Goal: Information Seeking & Learning: Find specific fact

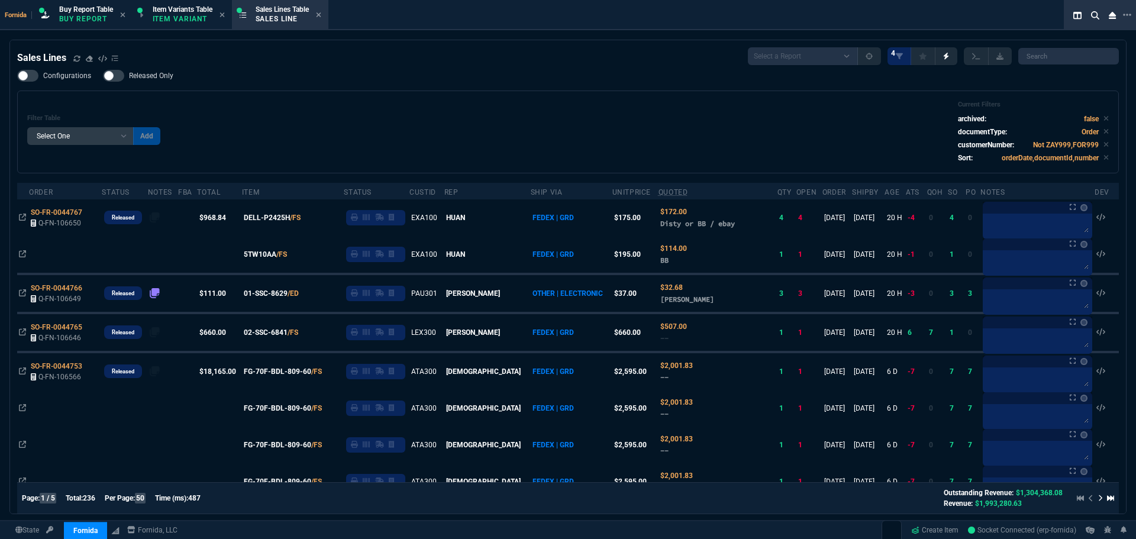
select select "1: BROV"
select select
click at [91, 24] on div "Buy Report Table Buy Report" at bounding box center [86, 15] width 54 height 21
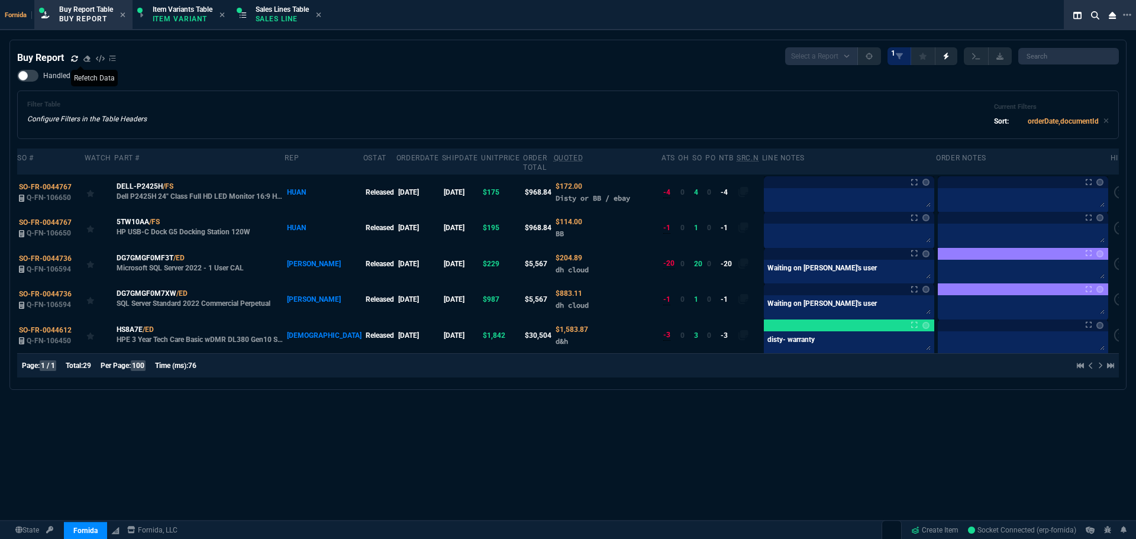
click at [76, 57] on icon at bounding box center [74, 58] width 7 height 7
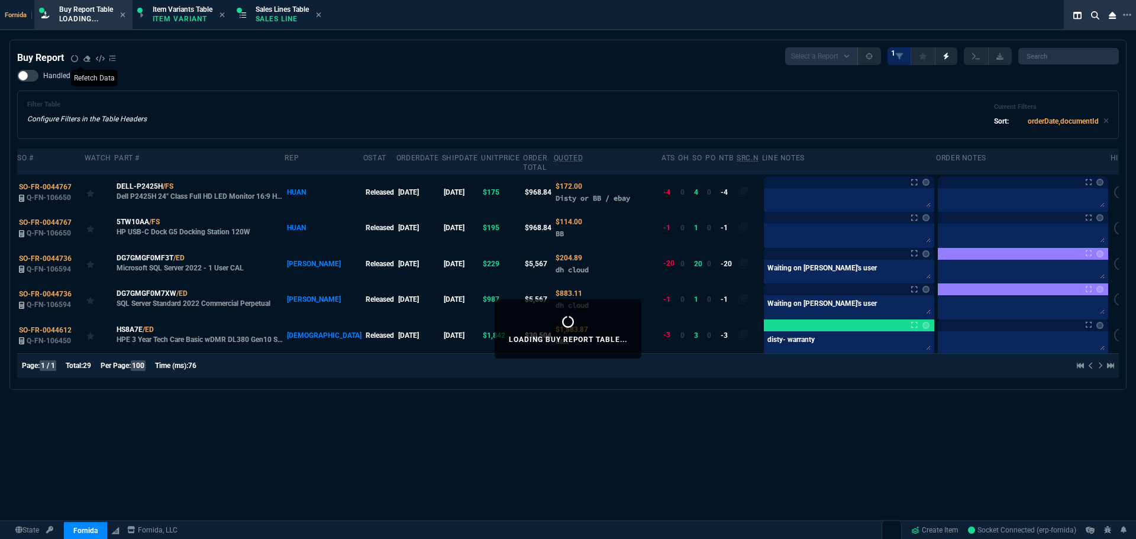
click at [309, 57] on div "Buy Report Select a Report Not Purchased 1" at bounding box center [568, 56] width 1102 height 18
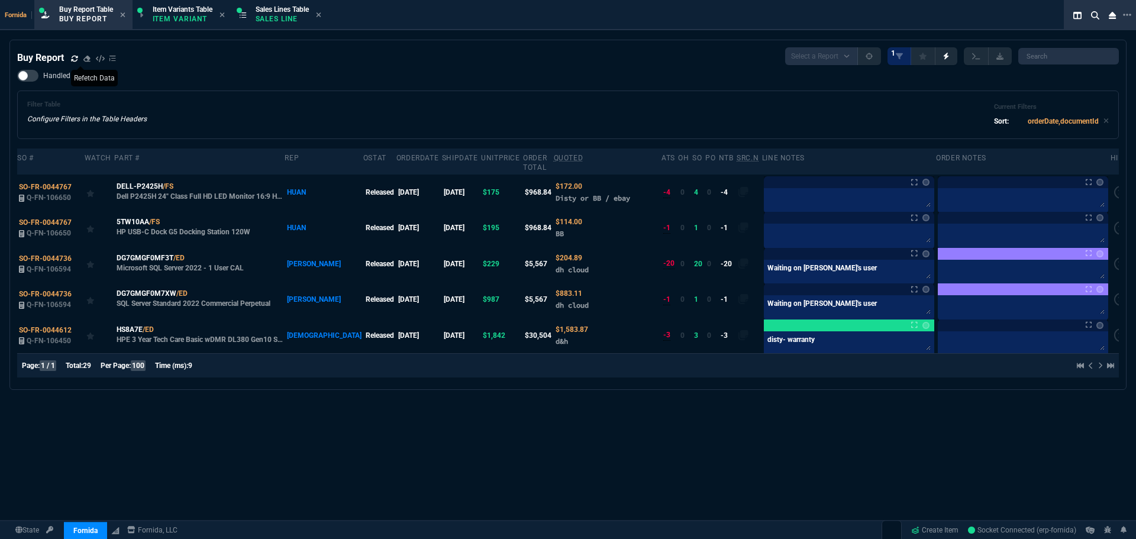
click at [212, 111] on div "Filter Table Configure Filters in the Table Headers Current Filters Sort: order…" at bounding box center [567, 115] width 1081 height 28
click at [183, 181] on div "DELL-P2425H /FS" at bounding box center [200, 186] width 167 height 11
click at [180, 183] on icon at bounding box center [181, 186] width 7 height 7
click at [167, 218] on icon at bounding box center [167, 221] width 7 height 7
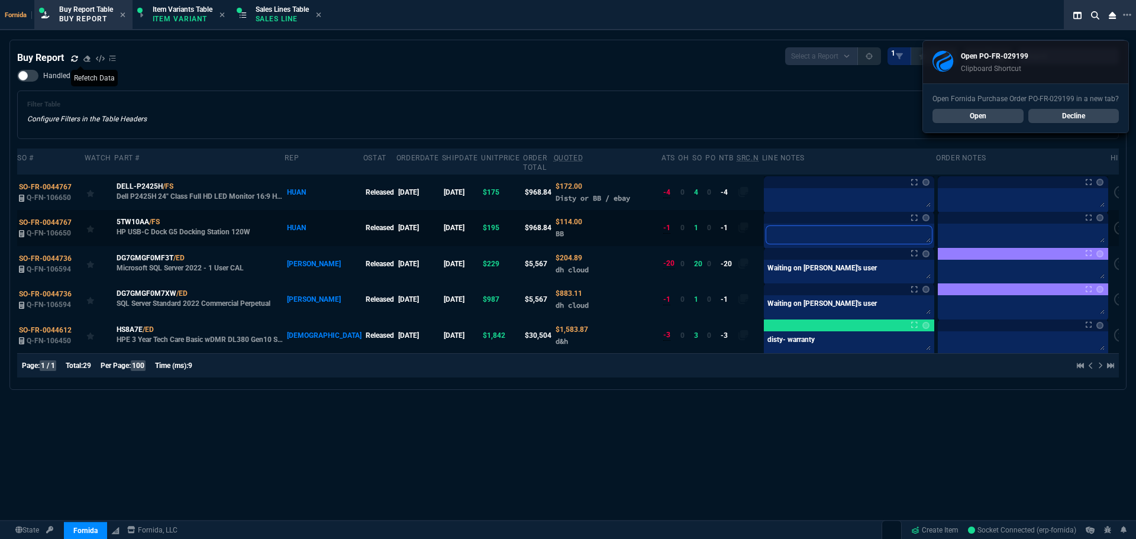
click at [800, 231] on textarea at bounding box center [849, 235] width 166 height 18
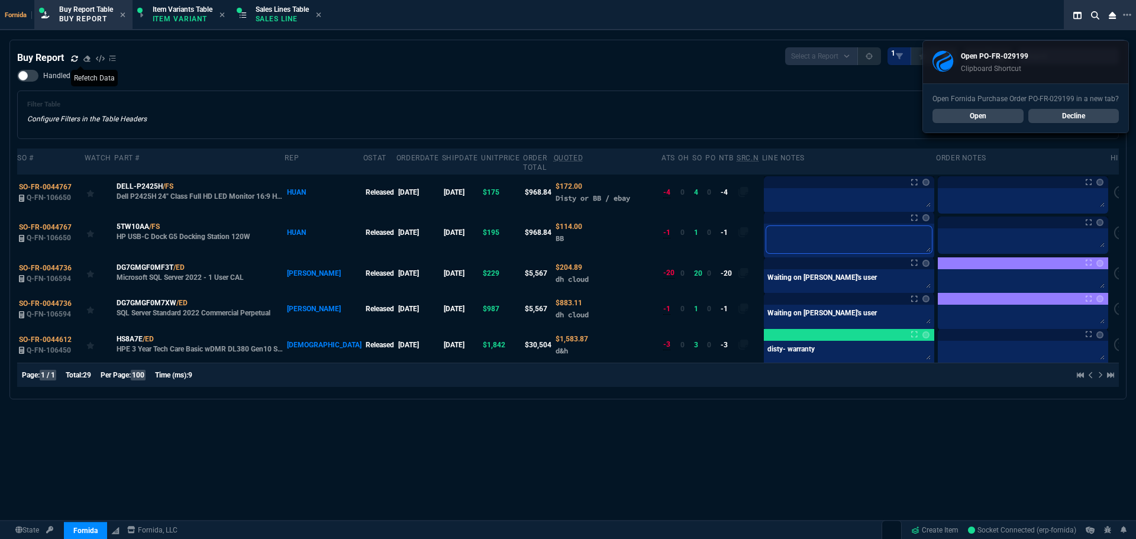
paste textarea "PO-FR-029199*"
type textarea "PO-FR-029199*"
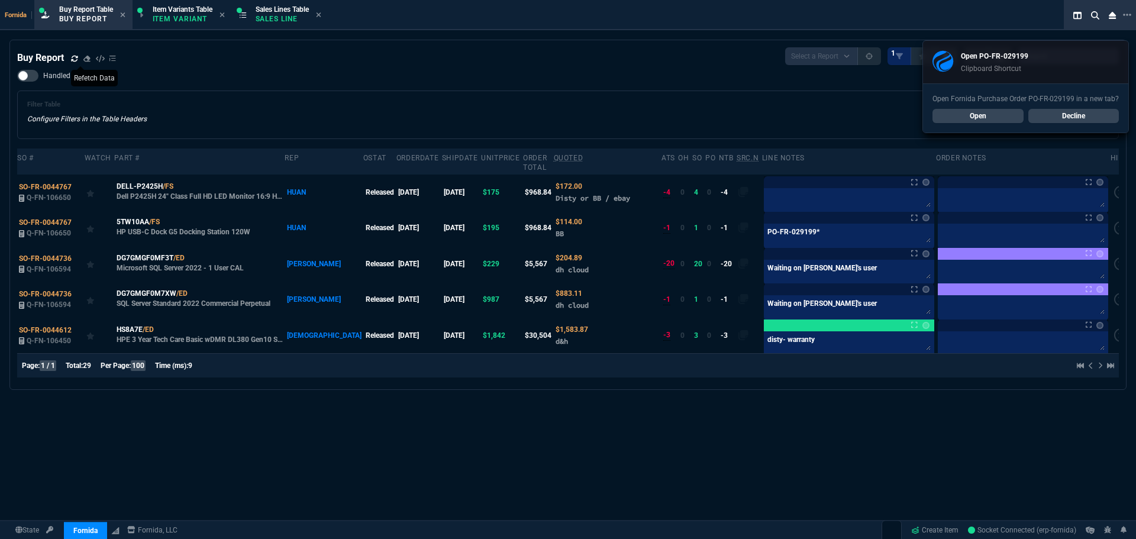
click at [686, 80] on div "Handled Filter Table Configure Filters in the Table Headers Current Filters Sor…" at bounding box center [568, 104] width 1102 height 69
click at [52, 218] on span "SO-FR-0044767" at bounding box center [45, 222] width 53 height 8
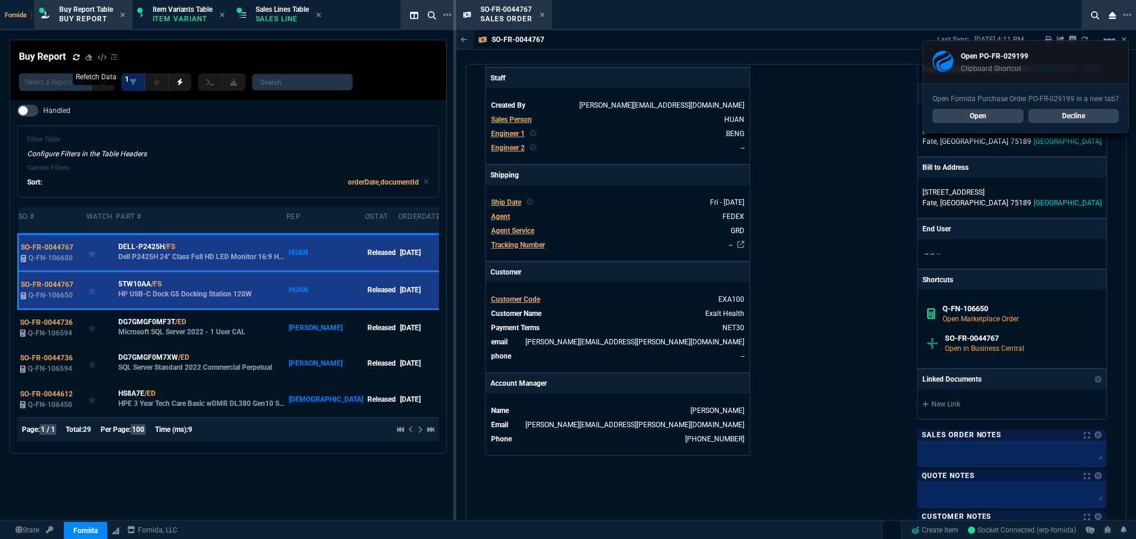
scroll to position [296, 0]
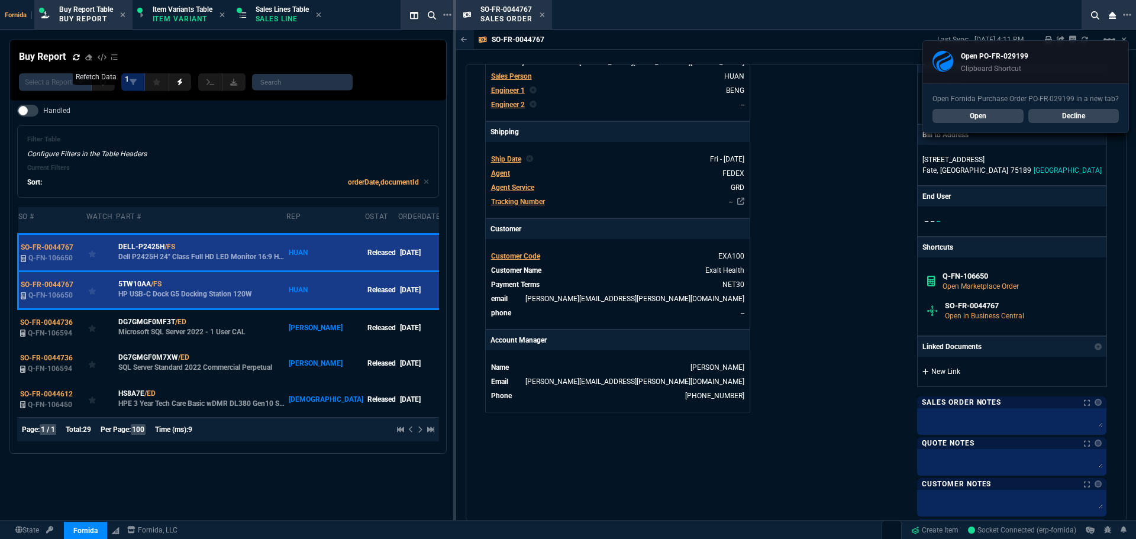
click at [947, 373] on link "New Link" at bounding box center [1011, 371] width 179 height 11
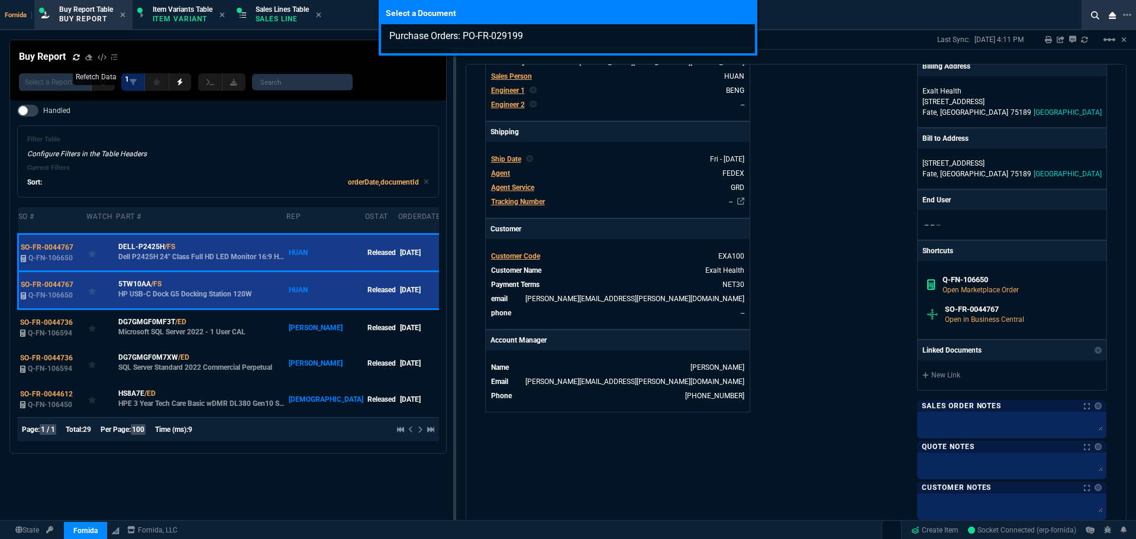
type input "Purchase Orders: PO-FR-029199"
click at [938, 372] on div "Select a Document Purchase Orders: PO-FR-029199" at bounding box center [568, 269] width 1136 height 539
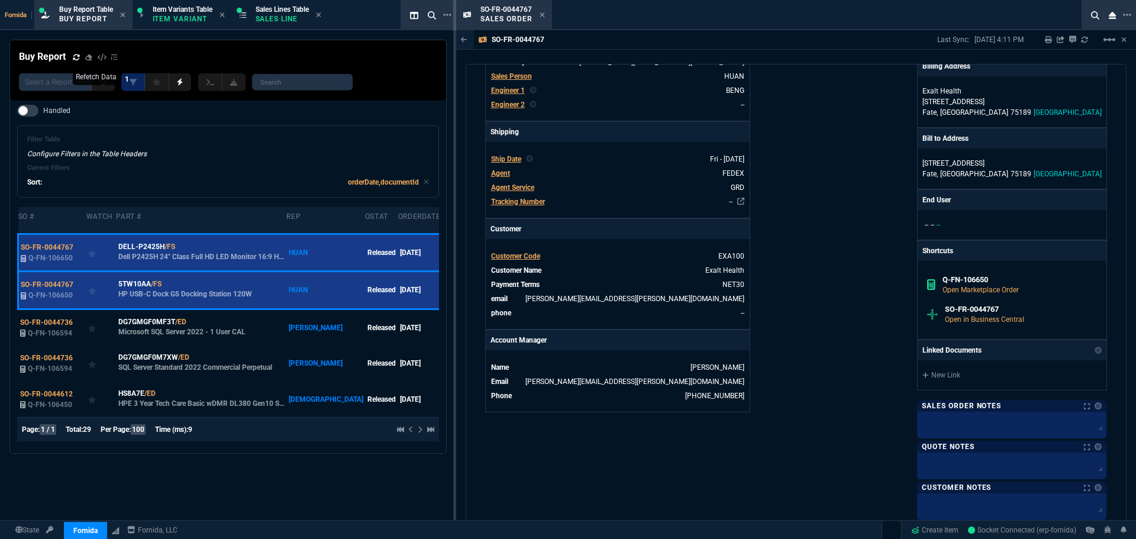
click at [964, 369] on div "New Link" at bounding box center [1012, 375] width 189 height 30
click at [947, 374] on link "New Link" at bounding box center [1011, 375] width 179 height 11
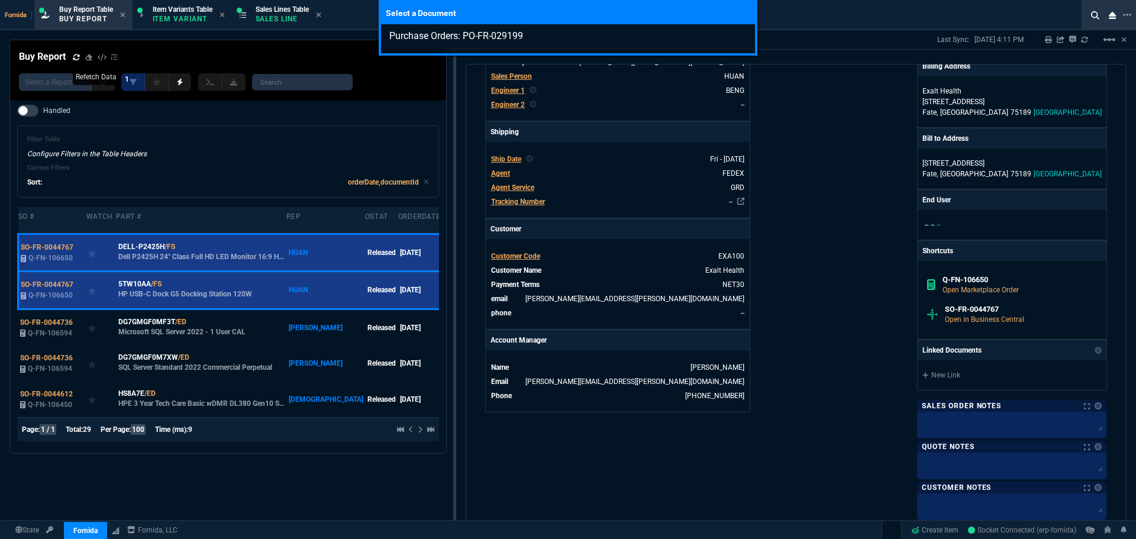
type input "Purchase Orders: PO-FR-029199"
click at [1021, 397] on div "Select a Document Purchase Orders: PO-FR-029199" at bounding box center [568, 269] width 1136 height 539
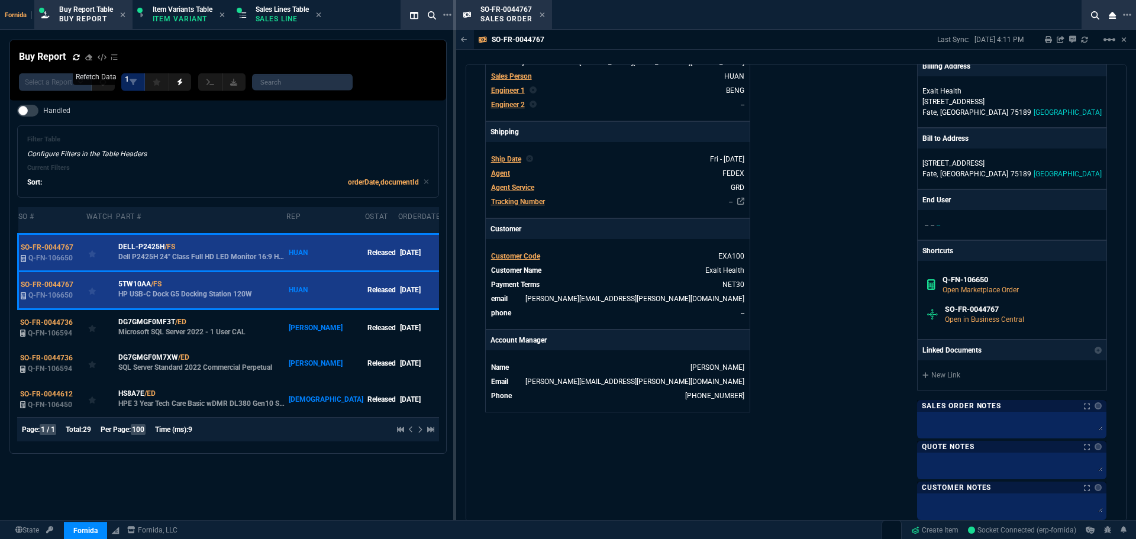
click at [891, 352] on div "Fornida, LLC [STREET_ADDRESS] Share Link [PERSON_NAME] oneOnOne chat SEND [PERS…" at bounding box center [951, 186] width 311 height 745
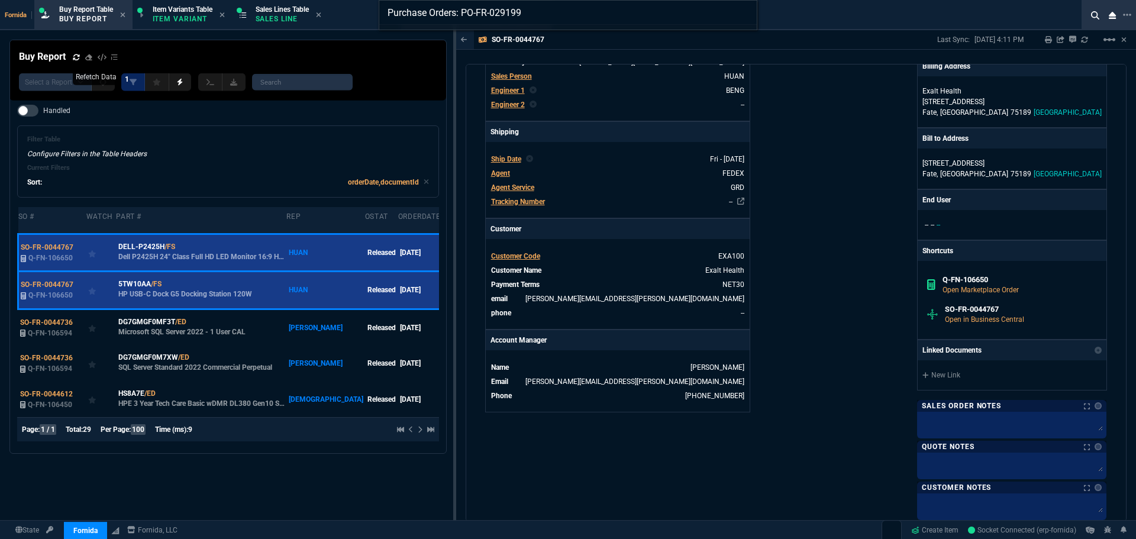
type input "Purchase Orders: PO-FR-029199"
click at [876, 336] on div "Purchase Orders: PO-FR-029199" at bounding box center [568, 269] width 1136 height 539
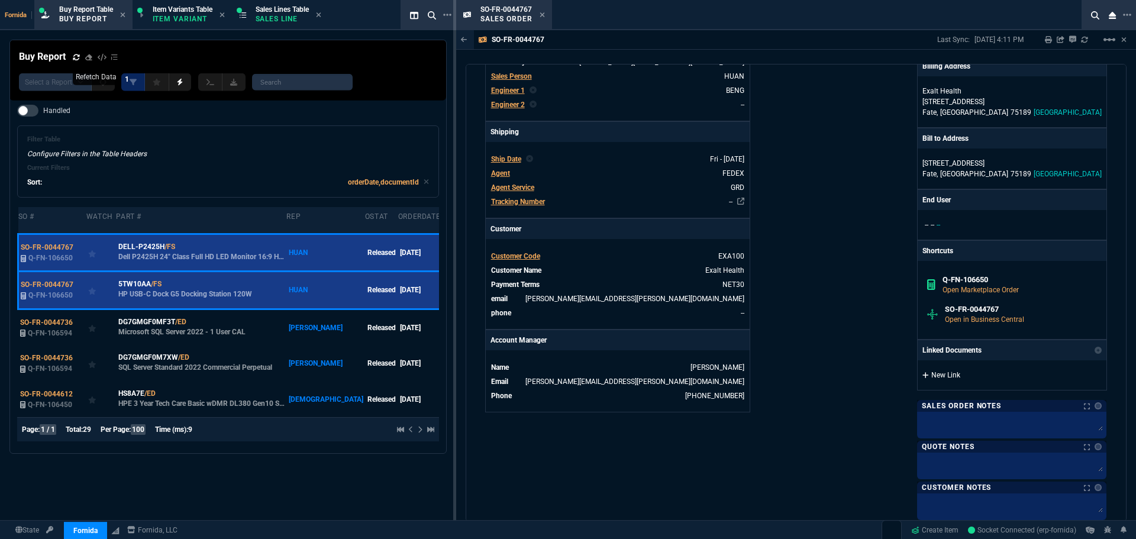
click at [951, 375] on link "New Link" at bounding box center [1011, 375] width 179 height 11
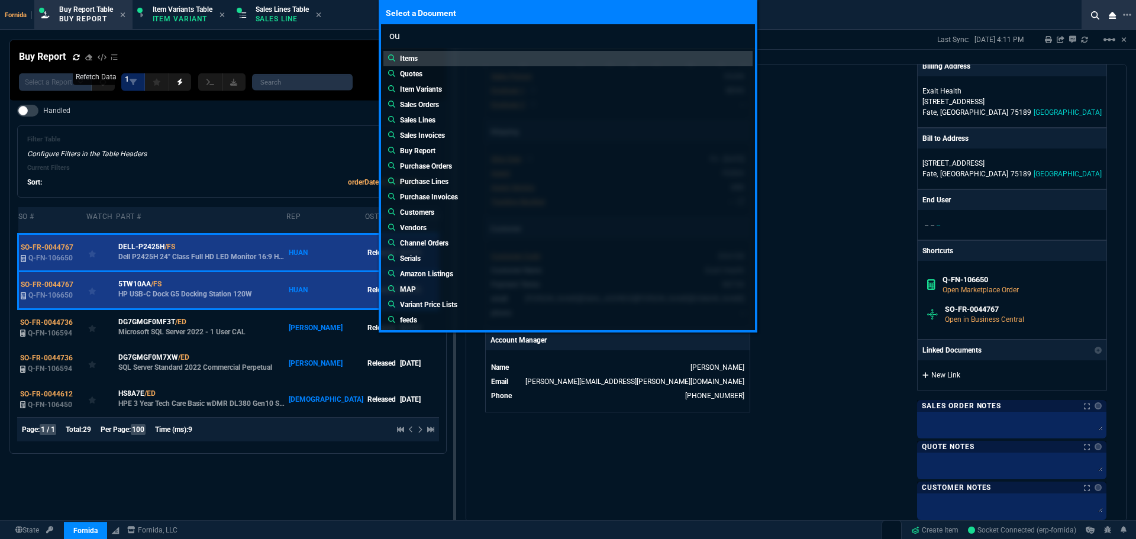
type input "o"
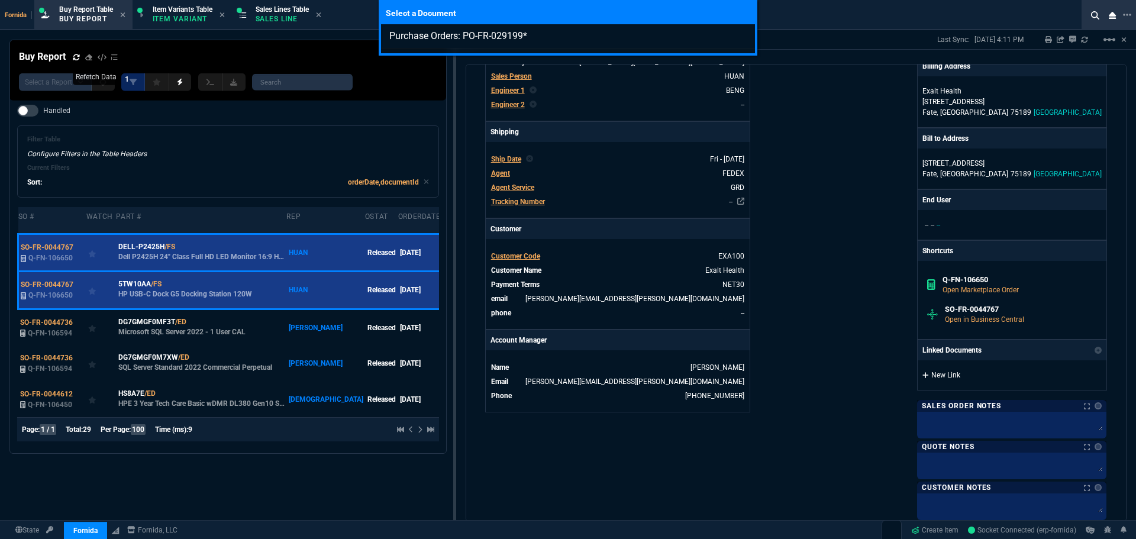
type input "Purchase Orders: PO-FR-029199"
drag, startPoint x: 845, startPoint y: 303, endPoint x: 839, endPoint y: 294, distance: 10.7
click at [845, 302] on div "Select a Document Purchase Orders: PO-FR-029199" at bounding box center [568, 269] width 1136 height 539
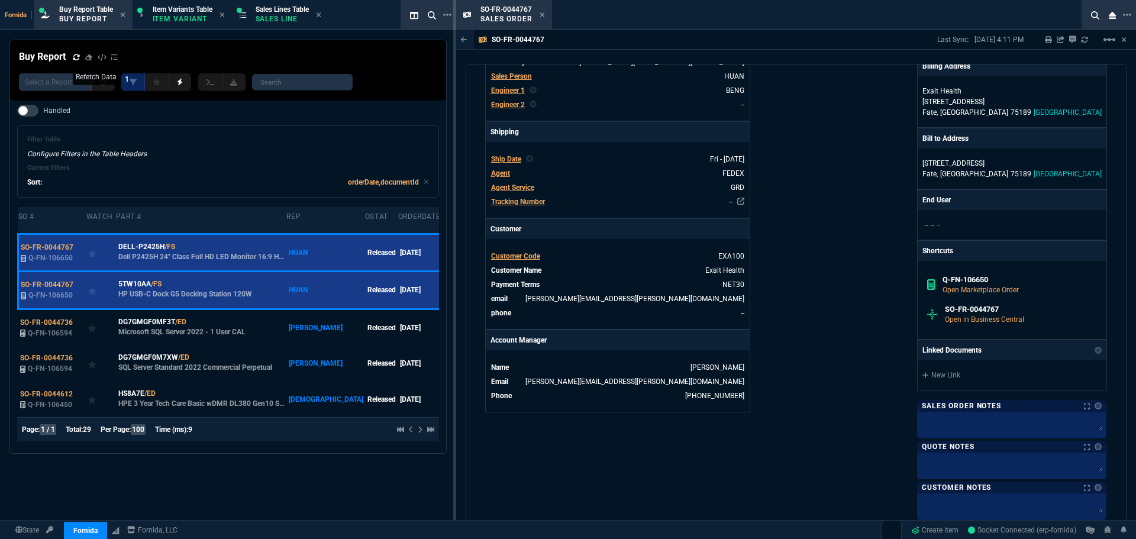
click at [831, 291] on div "Fornida, LLC [STREET_ADDRESS] Share Link [PERSON_NAME] oneOnOne chat SEND [PERS…" at bounding box center [951, 186] width 311 height 745
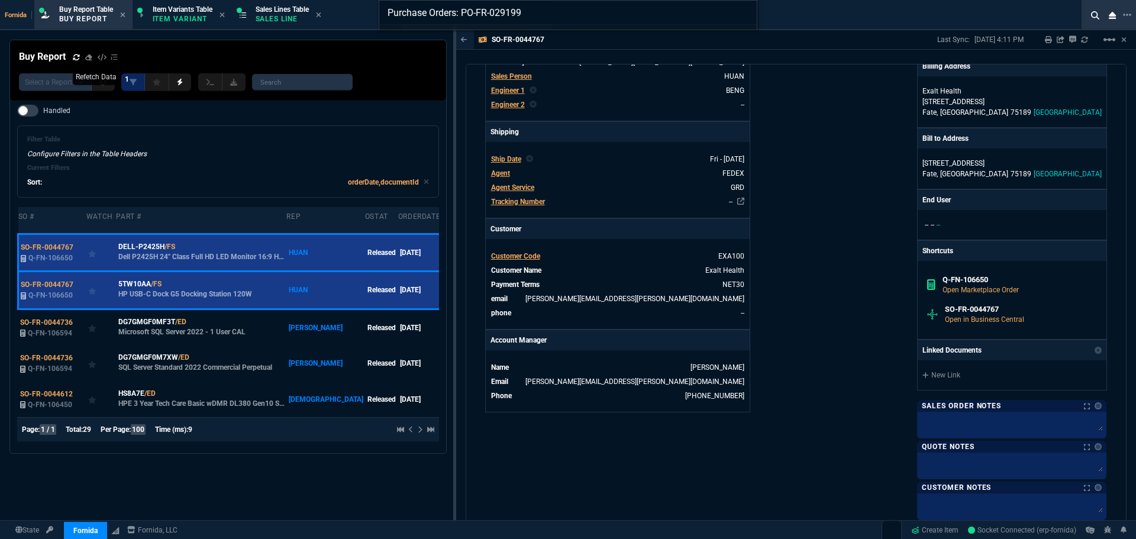
type input "Purchase Orders: PO-FR-029199"
click at [811, 277] on div "Purchase Orders: PO-FR-029199" at bounding box center [568, 269] width 1136 height 539
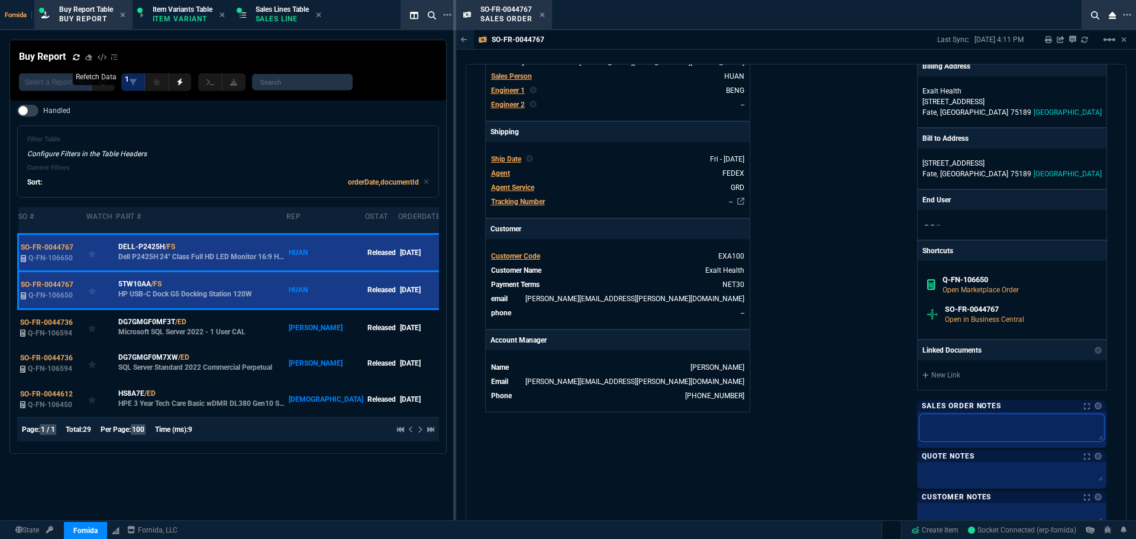
click at [958, 422] on textarea at bounding box center [1011, 427] width 185 height 27
click at [951, 377] on link "New Link" at bounding box center [1011, 375] width 179 height 11
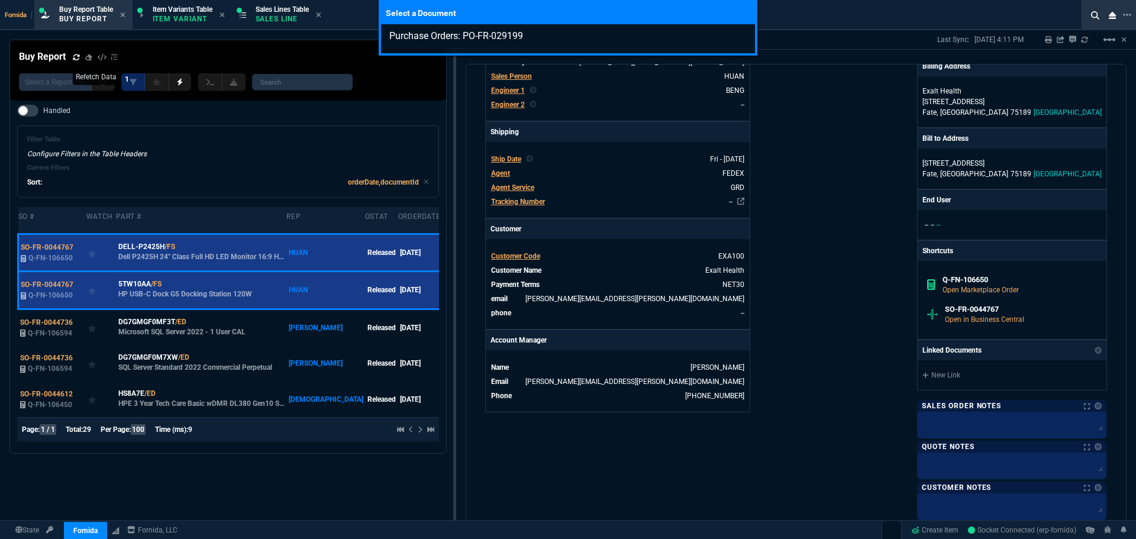
type input "Purchase Orders: PO-FR-029199"
click at [961, 419] on div "Select a Document Purchase Orders: PO-FR-029199" at bounding box center [568, 269] width 1136 height 539
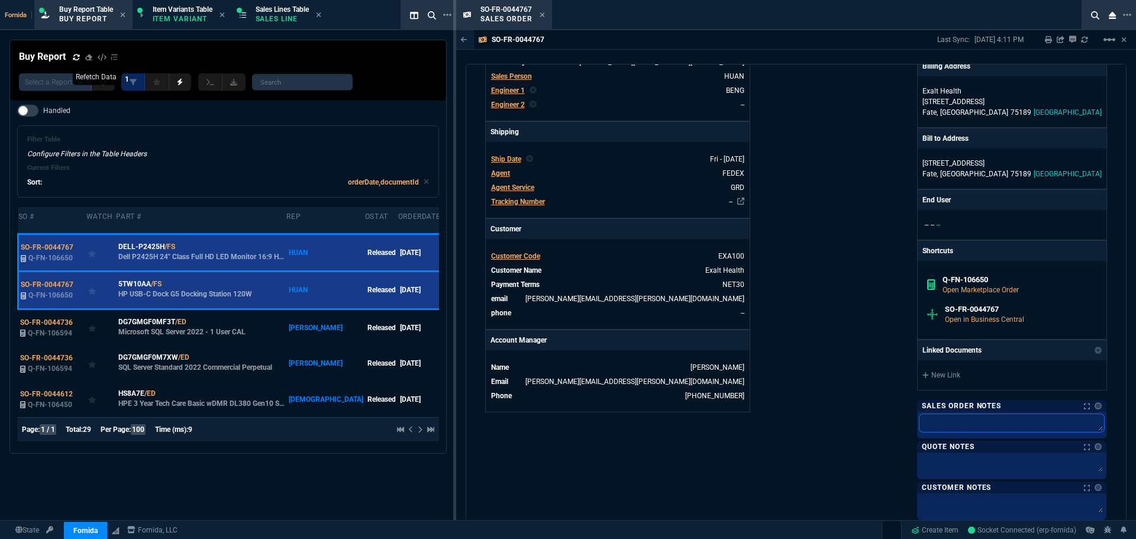
click at [962, 421] on textarea at bounding box center [1011, 423] width 185 height 18
paste textarea "PO-FR-029199*"
type textarea "PO-FR-029199*"
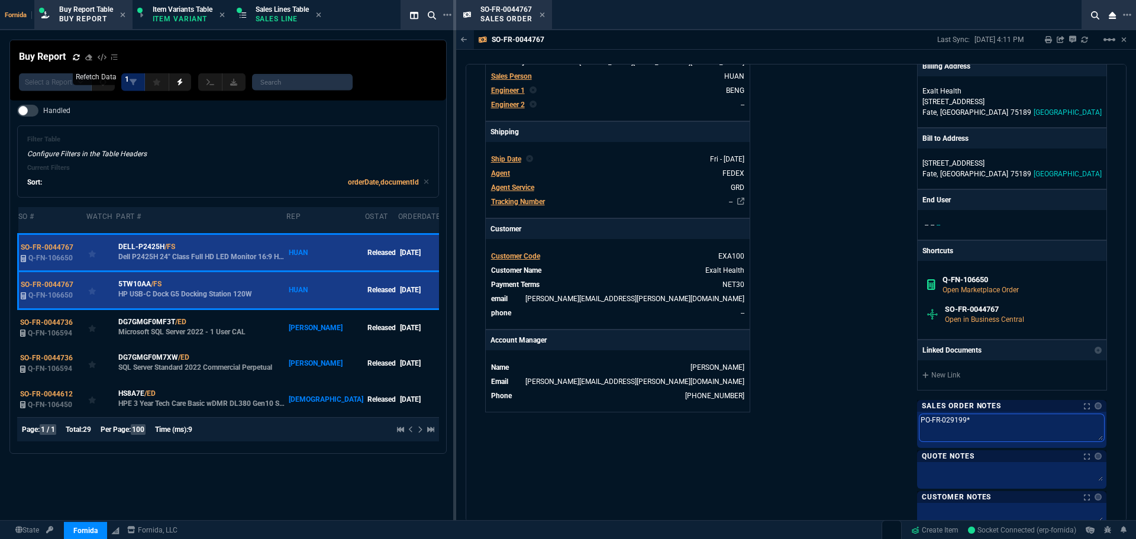
type textarea "PO-FR-029199*"
click at [829, 347] on div "Fornida, LLC [STREET_ADDRESS] Share Link [PERSON_NAME] oneOnOne chat SEND [PERS…" at bounding box center [951, 191] width 311 height 754
click at [948, 377] on link "New Link" at bounding box center [1011, 375] width 179 height 11
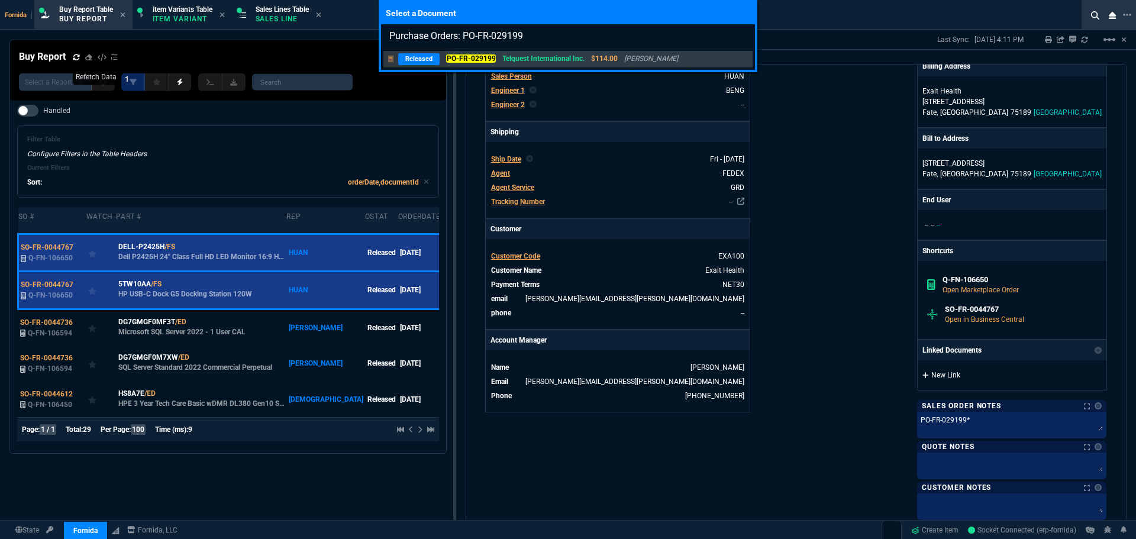
type input "Purchase Orders: PO-FR-029199"
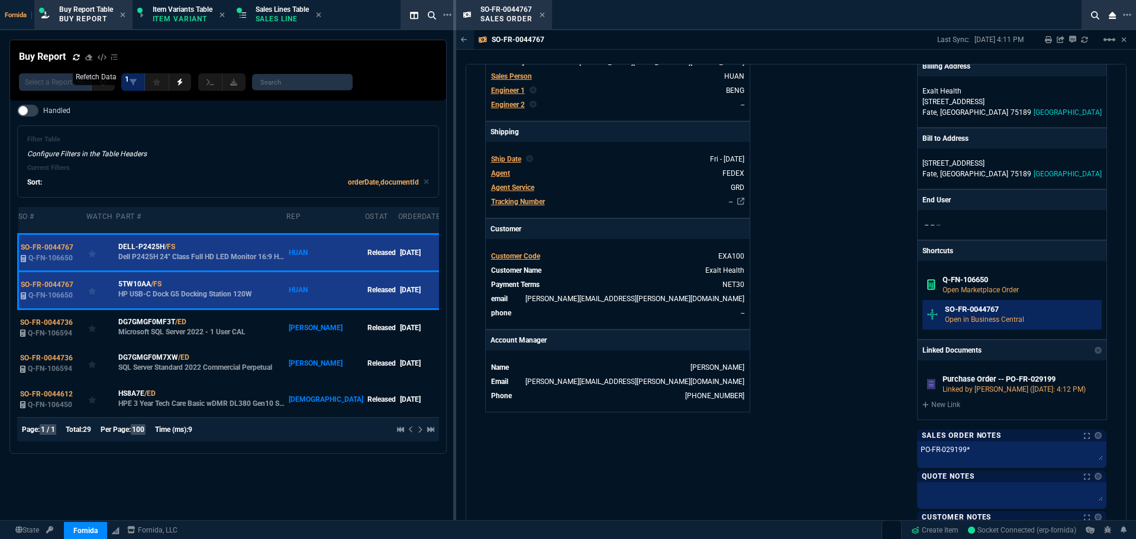
scroll to position [239, 0]
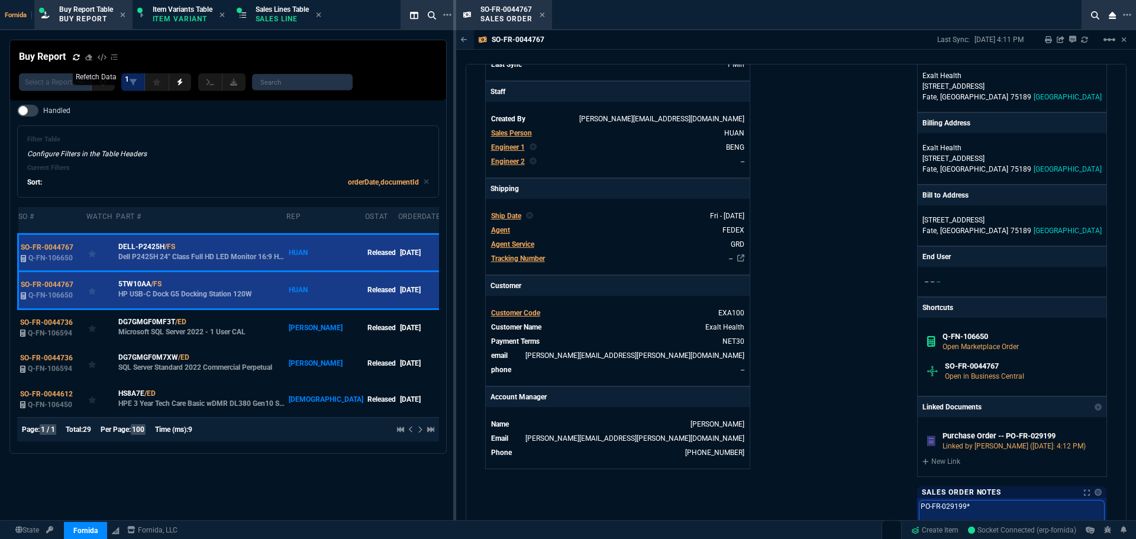
drag, startPoint x: 850, startPoint y: 511, endPoint x: 844, endPoint y: 460, distance: 51.3
click at [850, 511] on div "Fornida, LLC [STREET_ADDRESS] Share Link [PERSON_NAME] oneOnOne chat SEND [PERS…" at bounding box center [951, 262] width 311 height 784
drag, startPoint x: 822, startPoint y: 335, endPoint x: 601, endPoint y: 98, distance: 324.0
click at [822, 333] on div "Fornida, LLC [STREET_ADDRESS] Share Link [PERSON_NAME] oneOnOne chat SEND [PERS…" at bounding box center [951, 262] width 311 height 784
click at [542, 15] on icon at bounding box center [542, 14] width 5 height 5
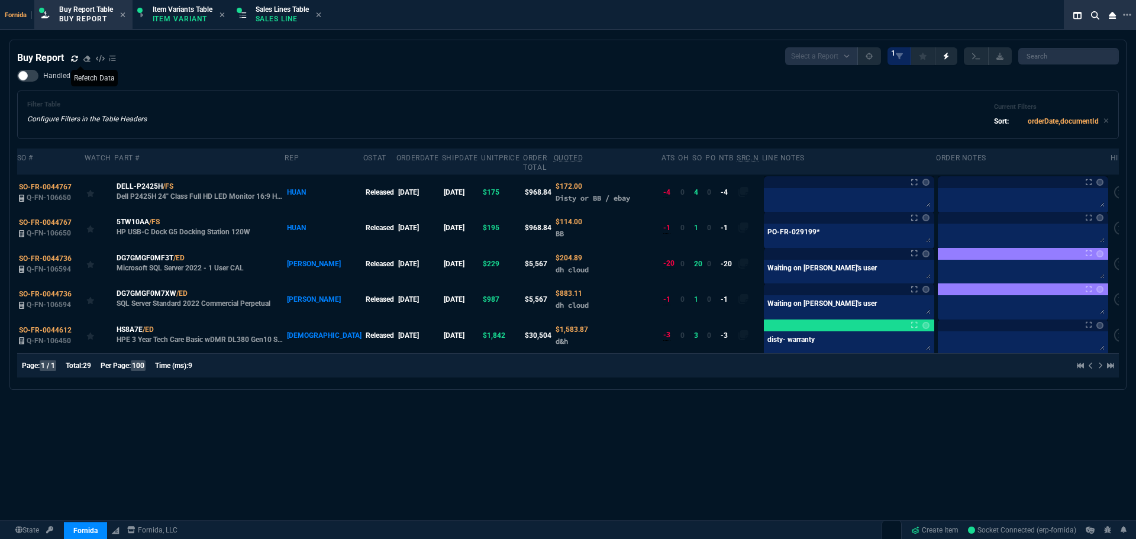
click at [72, 57] on icon at bounding box center [74, 58] width 7 height 7
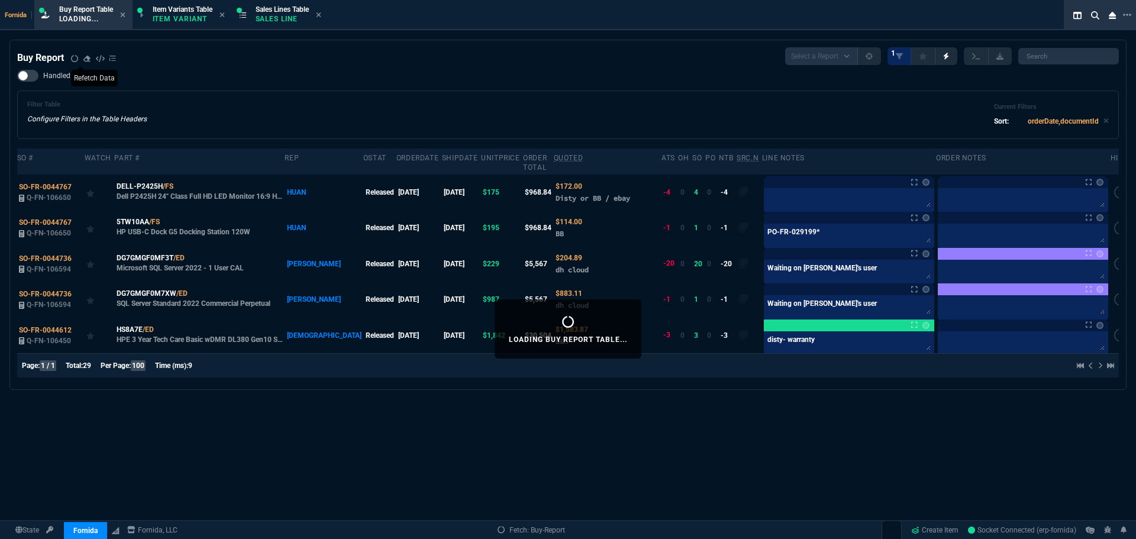
click at [879, 114] on div "Filter Table Configure Filters in the Table Headers Current Filters Sort: order…" at bounding box center [567, 115] width 1081 height 28
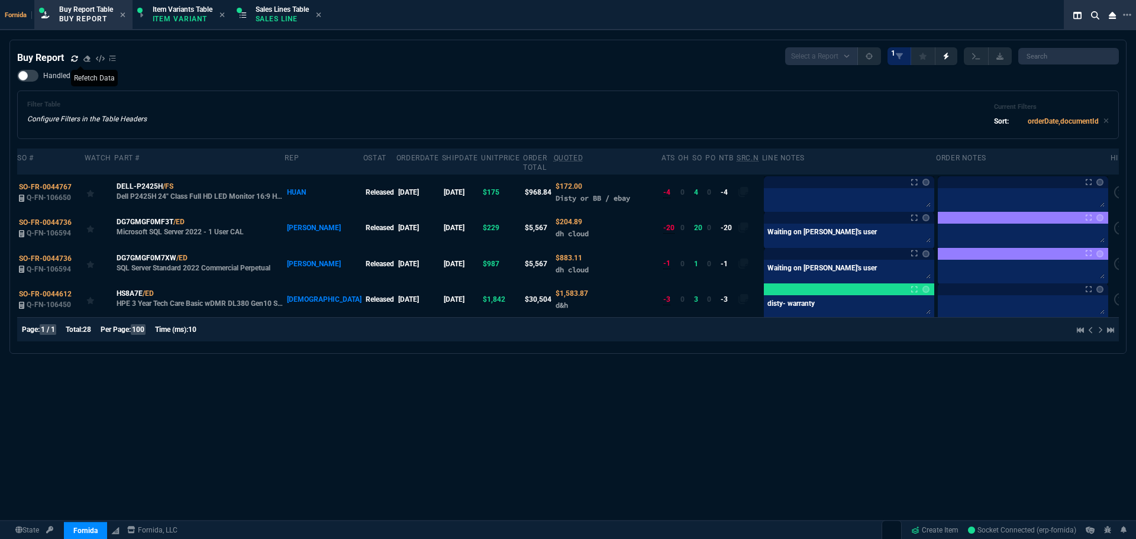
click at [555, 113] on div "Filter Table Configure Filters in the Table Headers Current Filters Sort: order…" at bounding box center [567, 115] width 1081 height 28
drag, startPoint x: 477, startPoint y: 385, endPoint x: 487, endPoint y: 364, distance: 23.0
click at [479, 385] on div "Buy Report Select a Report Not Purchased 1 Handled Filter Table Configure Filte…" at bounding box center [568, 329] width 1136 height 579
click at [179, 183] on icon at bounding box center [181, 186] width 7 height 7
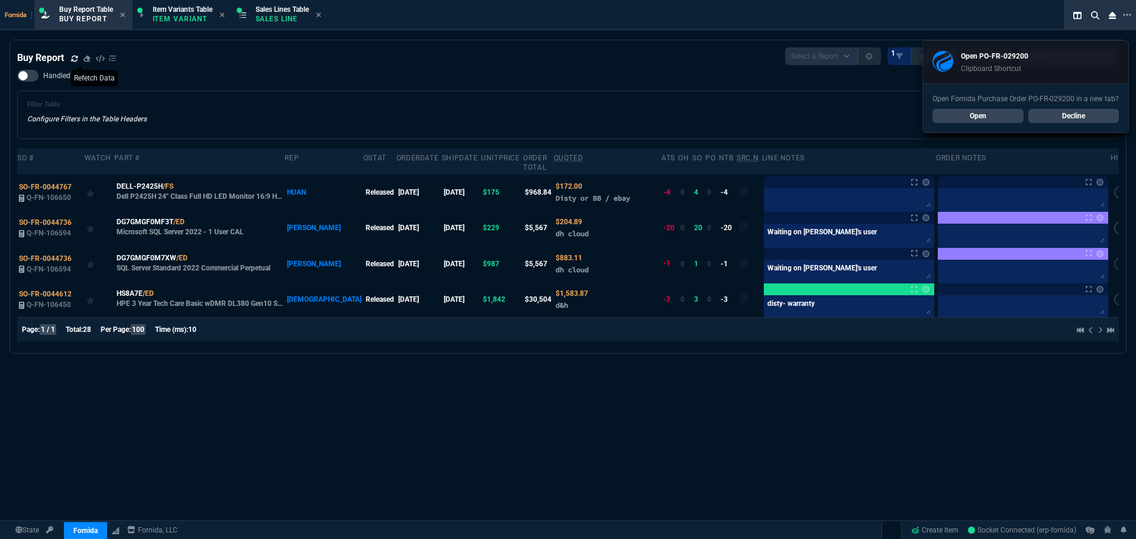
click at [407, 127] on div "Filter Table Configure Filters in the Table Headers Current Filters Sort: order…" at bounding box center [567, 115] width 1081 height 28
click at [787, 212] on div "Notes Notes Waiting on [PERSON_NAME]'s user Last updated by [PERSON_NAME][EMAIL…" at bounding box center [849, 218] width 170 height 12
click at [786, 199] on textarea at bounding box center [849, 199] width 166 height 18
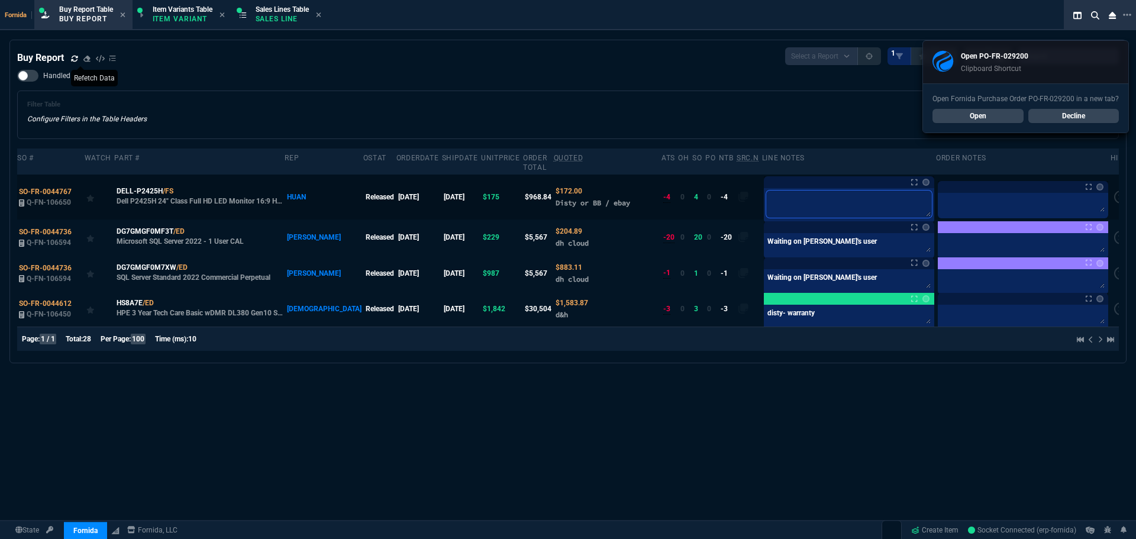
paste textarea "PO-FR-029200*"
type textarea "PO-FR-029200*"
type textarea "PO-FR-029200"
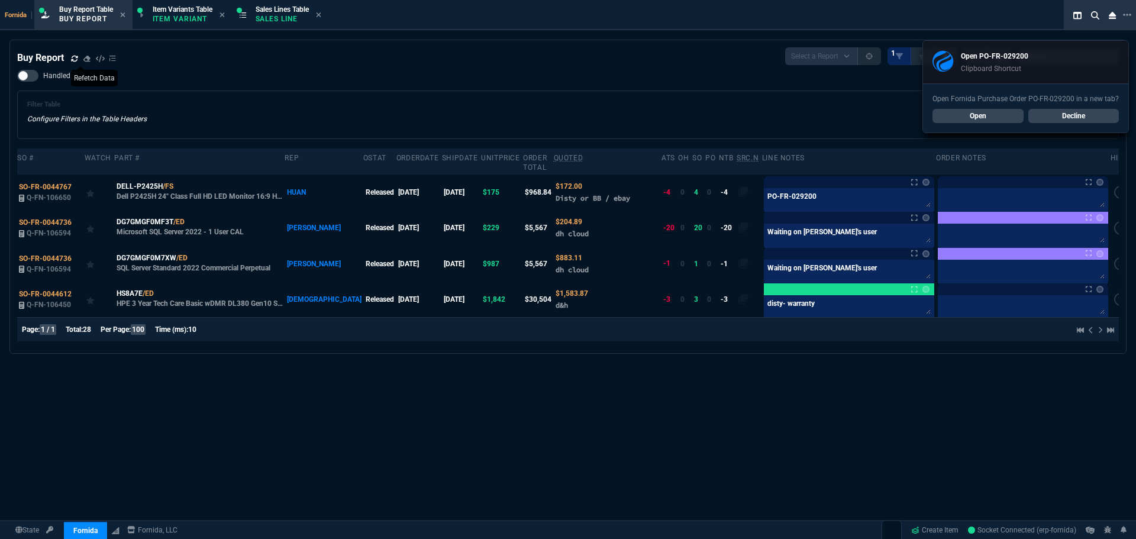
drag, startPoint x: 764, startPoint y: 127, endPoint x: 1104, endPoint y: 130, distance: 340.2
click at [796, 128] on div "Filter Table Configure Filters in the Table Headers Current Filters Sort: order…" at bounding box center [567, 115] width 1081 height 28
click at [1094, 112] on link "Decline" at bounding box center [1073, 116] width 91 height 14
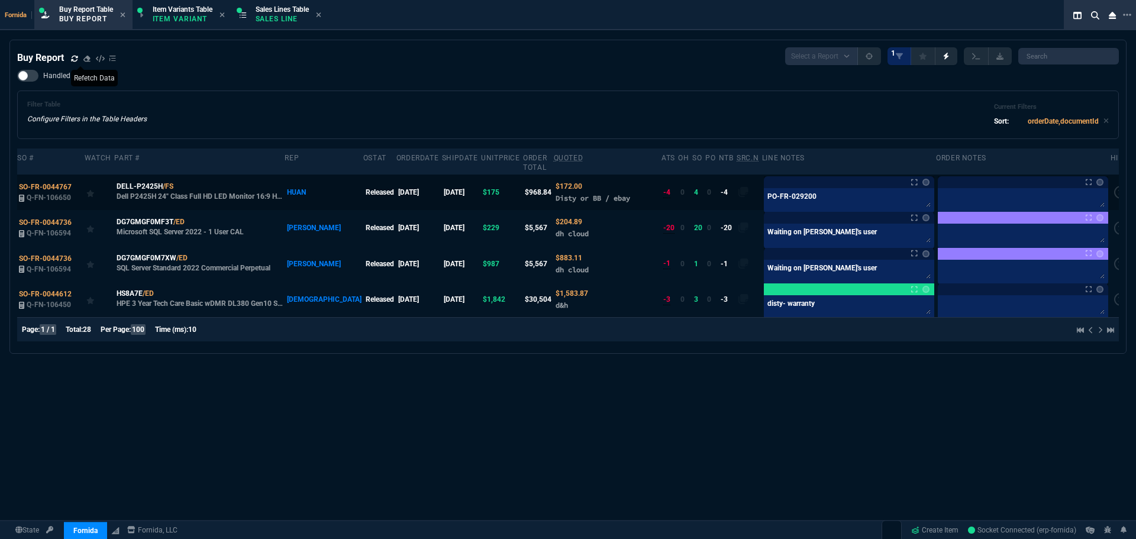
click at [1114, 186] on label at bounding box center [1120, 192] width 13 height 13
click at [0, 0] on input "checkbox" at bounding box center [0, 0] width 0 height 0
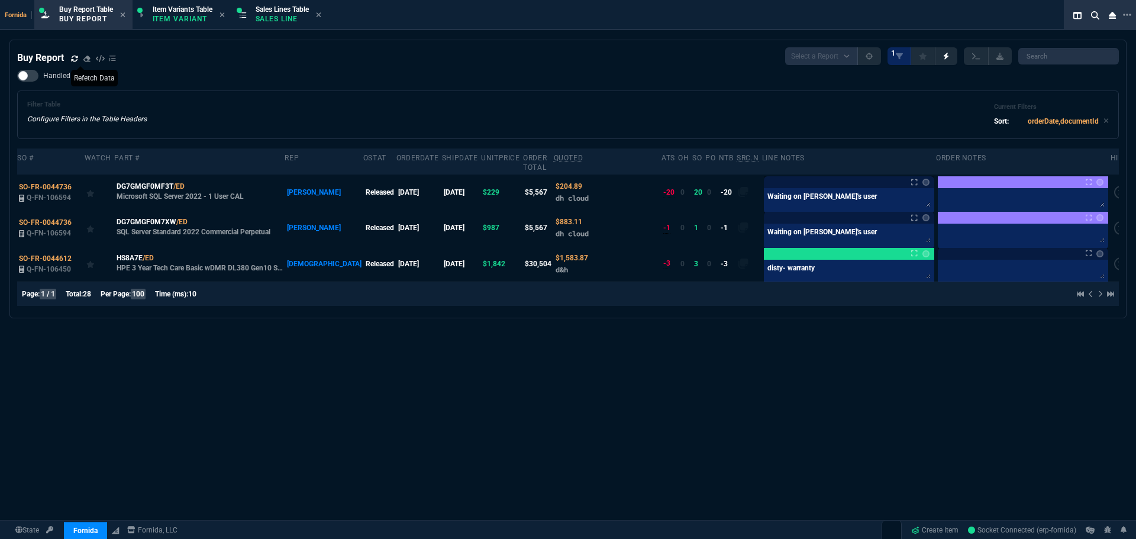
drag, startPoint x: 786, startPoint y: 97, endPoint x: 772, endPoint y: 95, distance: 13.8
click at [783, 98] on div "Filter Table Configure Filters in the Table Headers Current Filters Sort: order…" at bounding box center [568, 115] width 1102 height 49
click at [227, 103] on div "Filter Table Configure Filters in the Table Headers Current Filters Sort: order…" at bounding box center [567, 115] width 1081 height 28
click at [231, 103] on div "Filter Table Configure Filters in the Table Headers Current Filters Sort: order…" at bounding box center [567, 115] width 1081 height 28
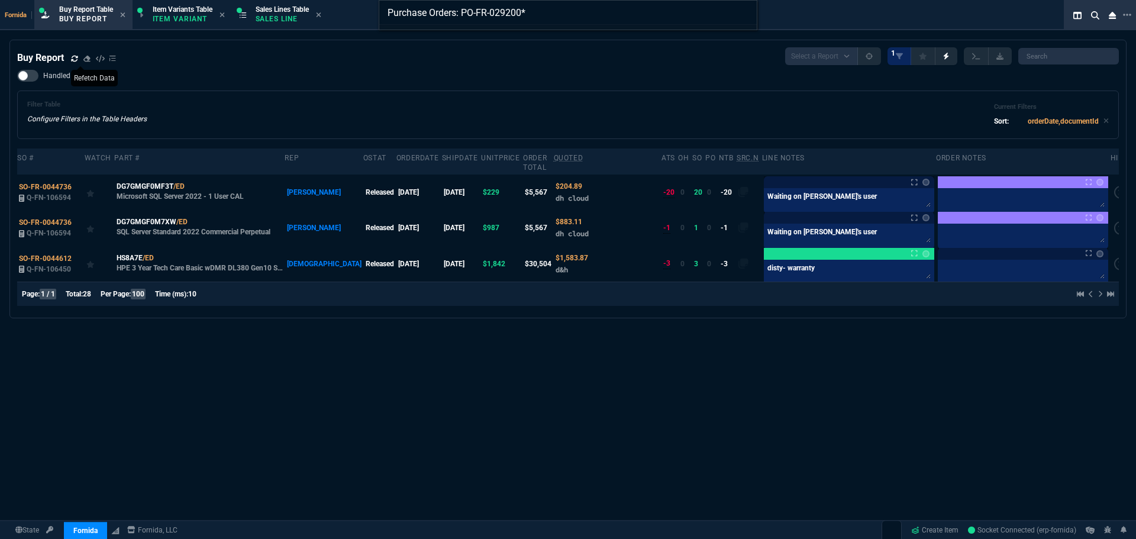
type input "Purchase Orders: PO-FR-029200*"
click at [231, 104] on div "Purchase Orders: PO-FR-029200*" at bounding box center [568, 269] width 1136 height 539
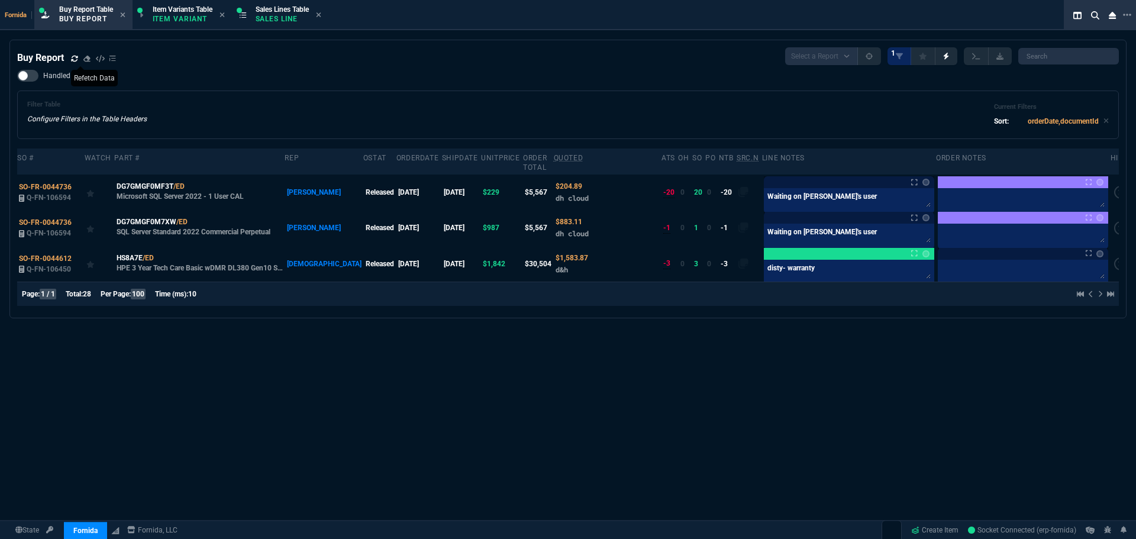
click at [351, 91] on div "Handled Filter Table Configure Filters in the Table Headers Current Filters Sor…" at bounding box center [568, 104] width 1102 height 69
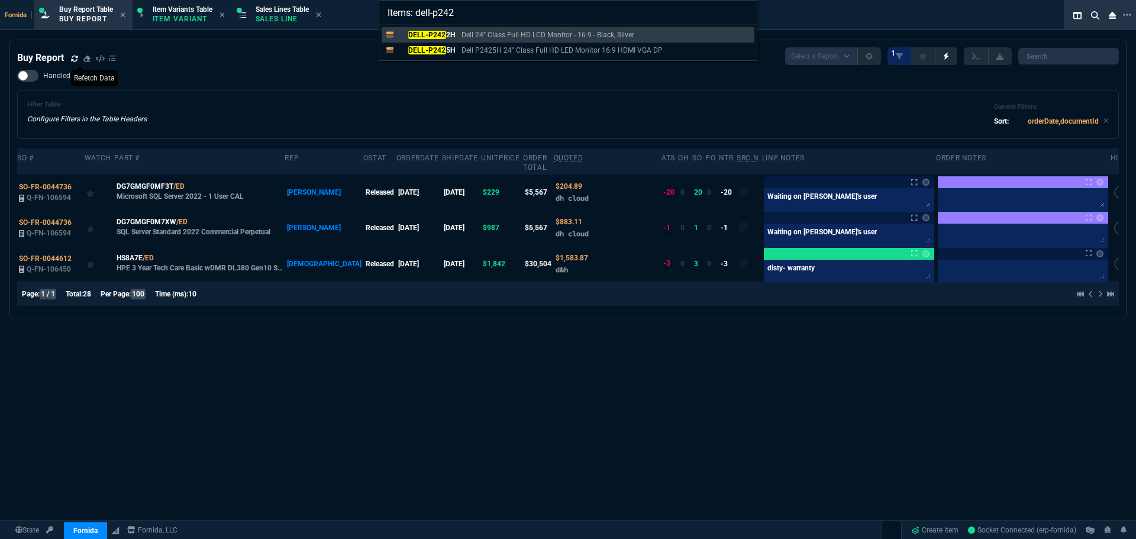
type input "Items: dell-p2425"
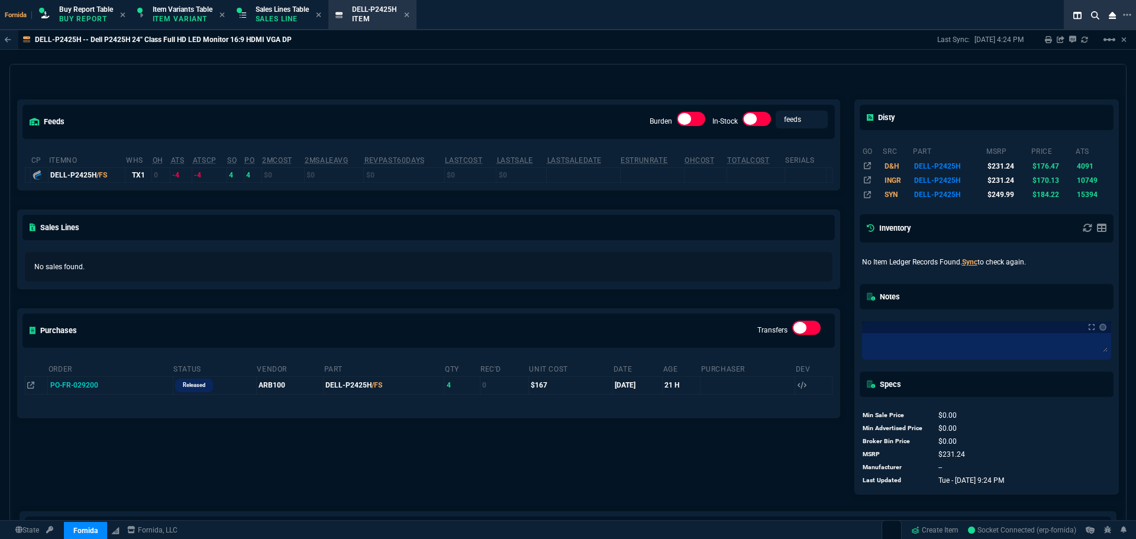
scroll to position [161, 0]
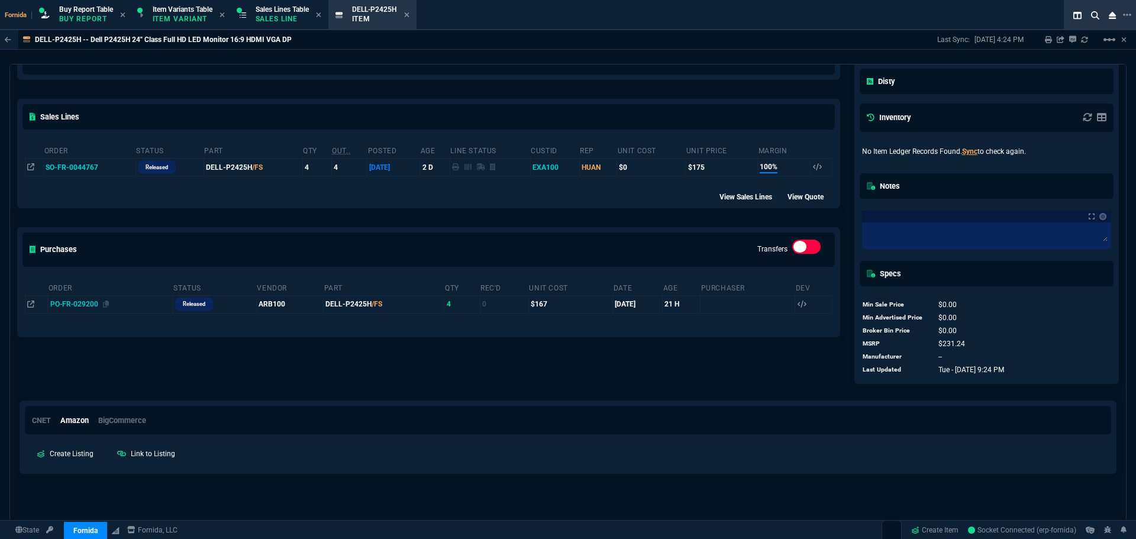
click at [90, 308] on span "PO-FR-029200" at bounding box center [74, 304] width 48 height 8
click at [35, 305] on td at bounding box center [36, 304] width 22 height 18
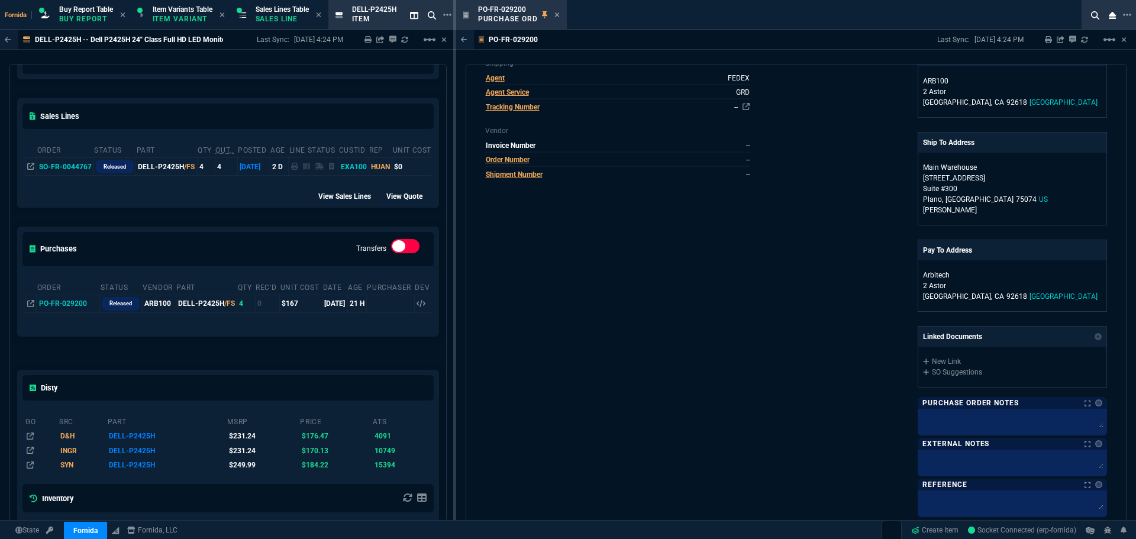
scroll to position [355, 0]
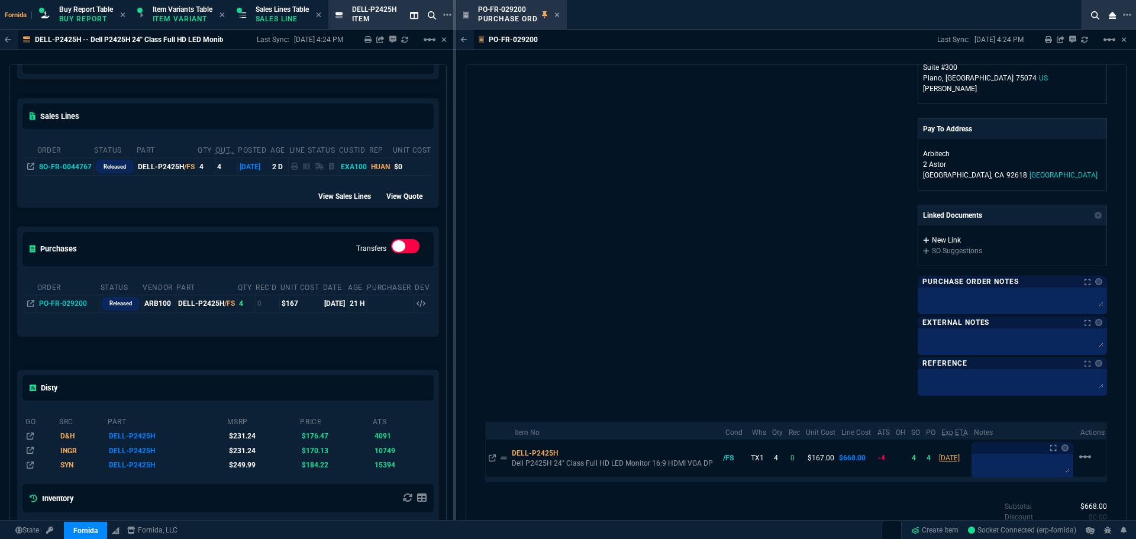
click at [949, 243] on link "New Link" at bounding box center [1012, 240] width 179 height 11
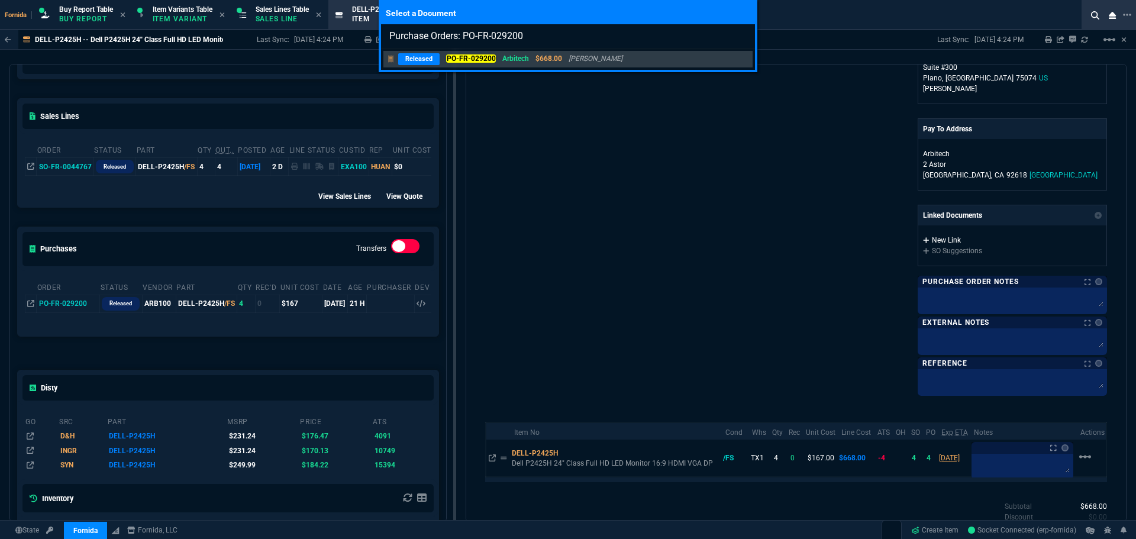
type input "Purchase Orders: PO-FR-029200"
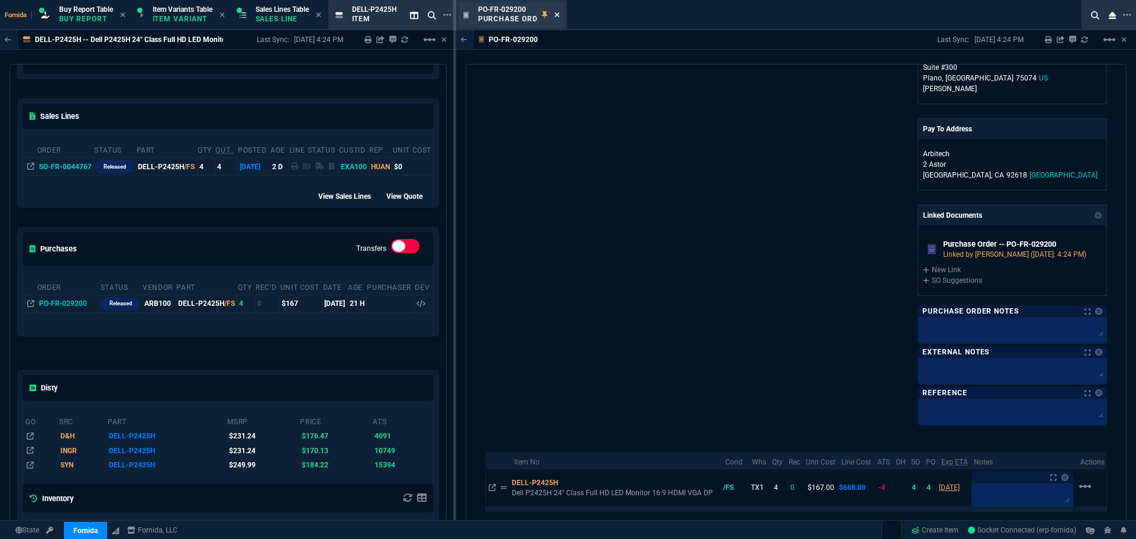
click at [558, 18] on fa-icon at bounding box center [556, 15] width 5 height 8
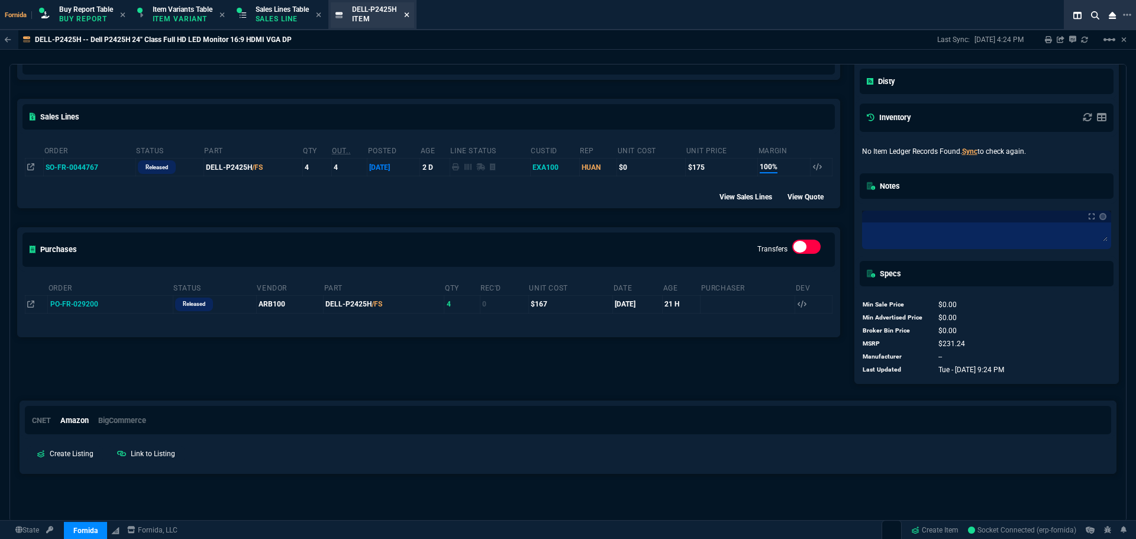
click at [409, 15] on icon at bounding box center [406, 14] width 5 height 5
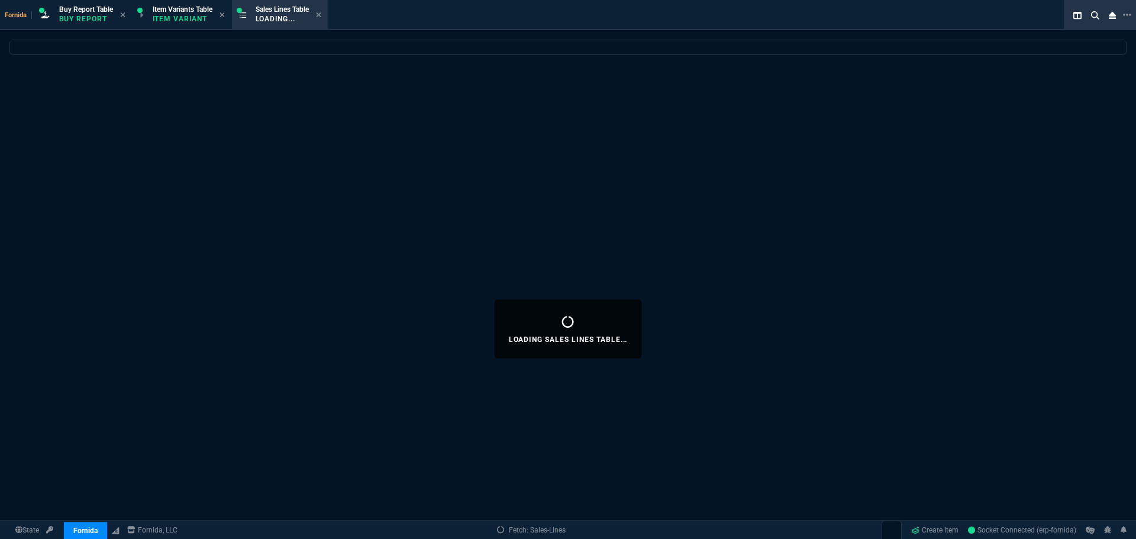
select select
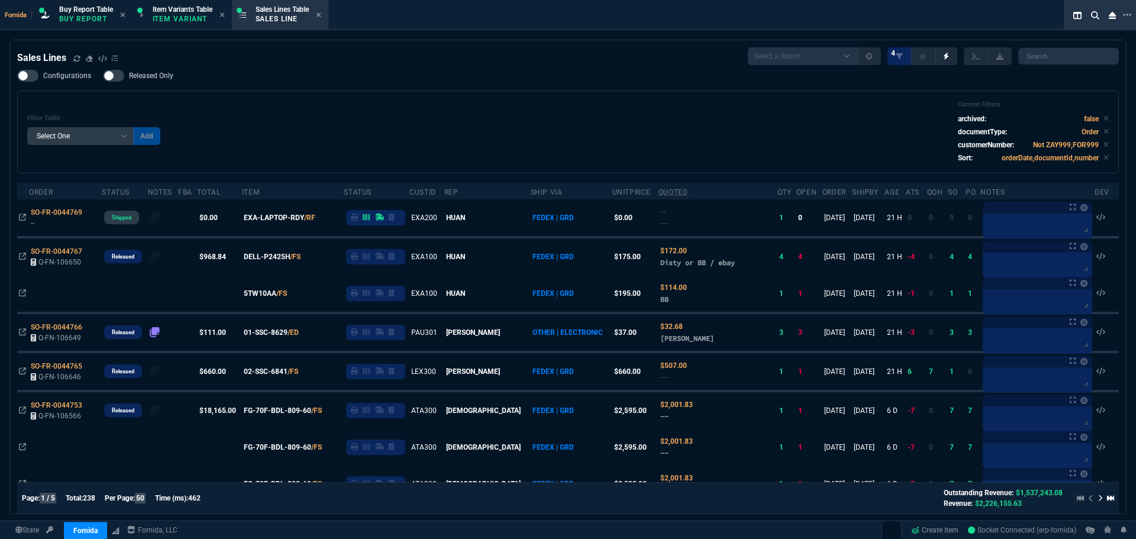
click at [254, 89] on div "Configurations Released Only Filter Table Select One Add Filter () Age () ATS (…" at bounding box center [568, 122] width 1102 height 104
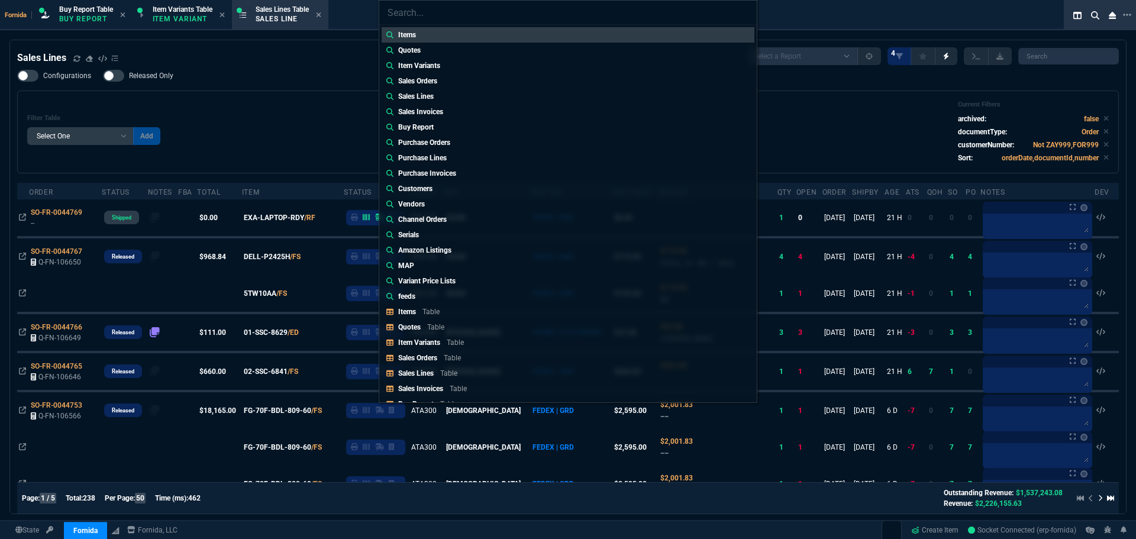
type input "Sales Invoices: SSINV-FR-0009799"
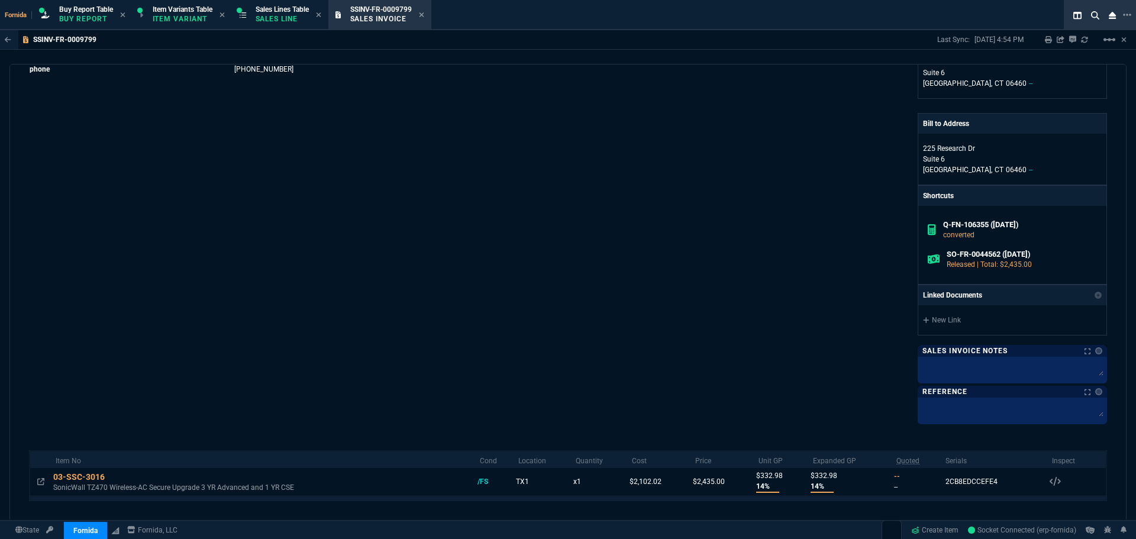
scroll to position [430, 0]
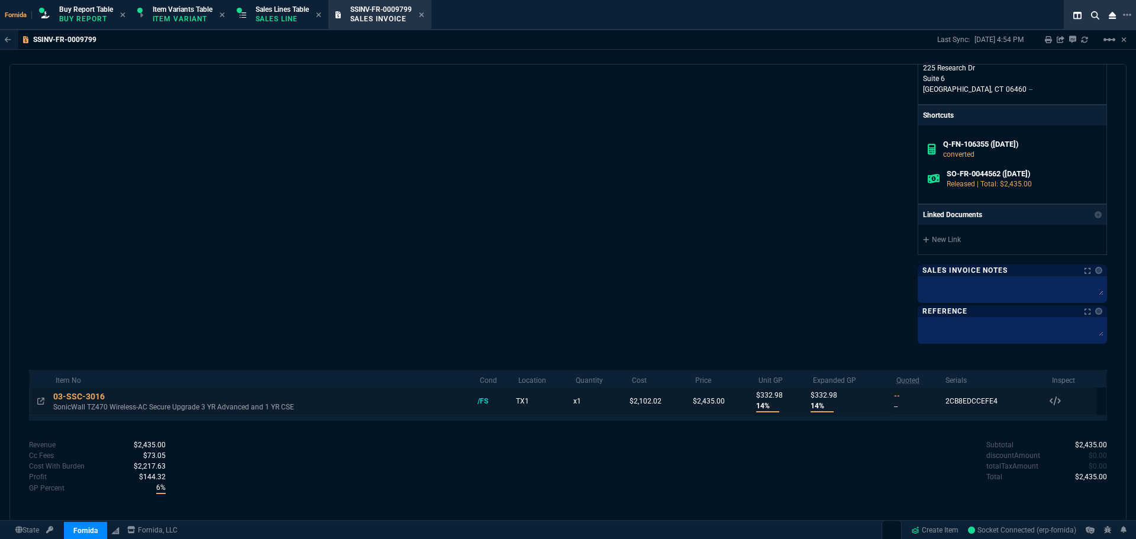
drag, startPoint x: 998, startPoint y: 403, endPoint x: 937, endPoint y: 405, distance: 61.0
click at [941, 405] on td "2CB8EDCCEFE4 Serials 03-SSC-3016 /FS 2CB8EDCCEFE4" at bounding box center [994, 401] width 106 height 28
copy div "2CB8EDCCEFE4"
click at [521, 202] on div "Marketplace ID Q-FN-106355 Inv Number SSINV-FR-0009799 Order Number SO-FR-00445…" at bounding box center [298, 10] width 539 height 662
click at [258, 233] on div "Marketplace ID Q-FN-106355 Inv Number SSINV-FR-0009799 Order Number SO-FR-00445…" at bounding box center [298, 10] width 539 height 662
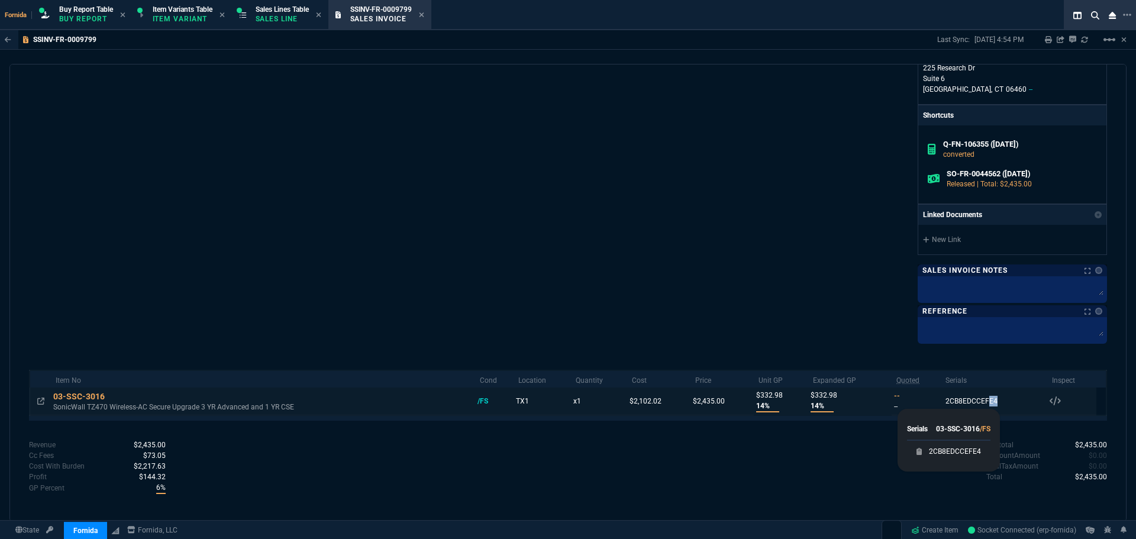
drag, startPoint x: 982, startPoint y: 395, endPoint x: 991, endPoint y: 389, distance: 11.0
click at [991, 391] on td "2CB8EDCCEFE4 Serials 03-SSC-3016 /FS 2CB8EDCCEFE4" at bounding box center [994, 401] width 106 height 28
click at [977, 451] on div "2CB8EDCCEFE4" at bounding box center [948, 451] width 83 height 21
copy div "2CB8EDCCE"
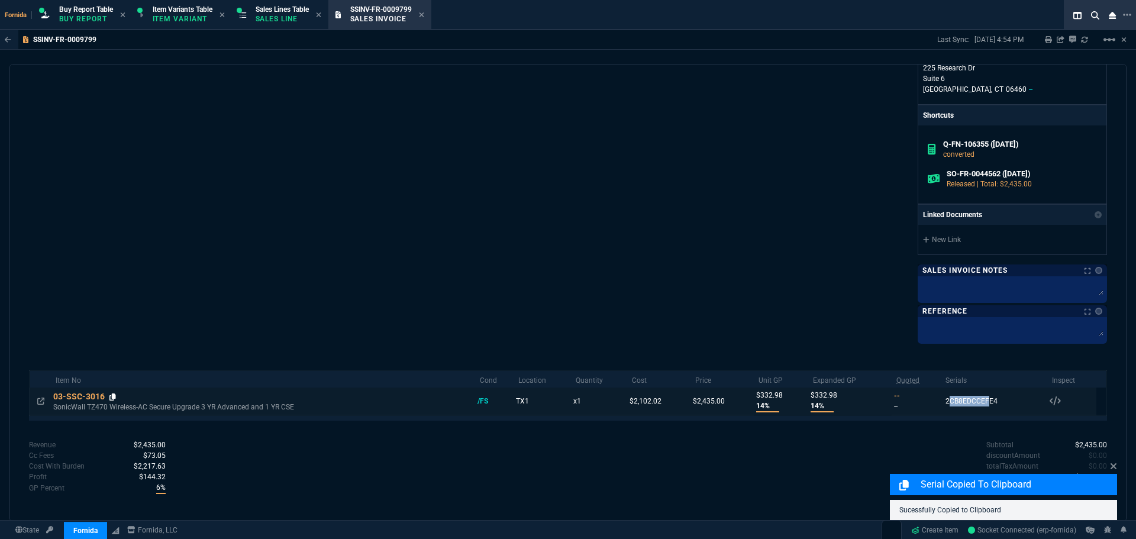
click at [112, 393] on icon at bounding box center [112, 396] width 7 height 7
copy div "2CB8EDCCE"
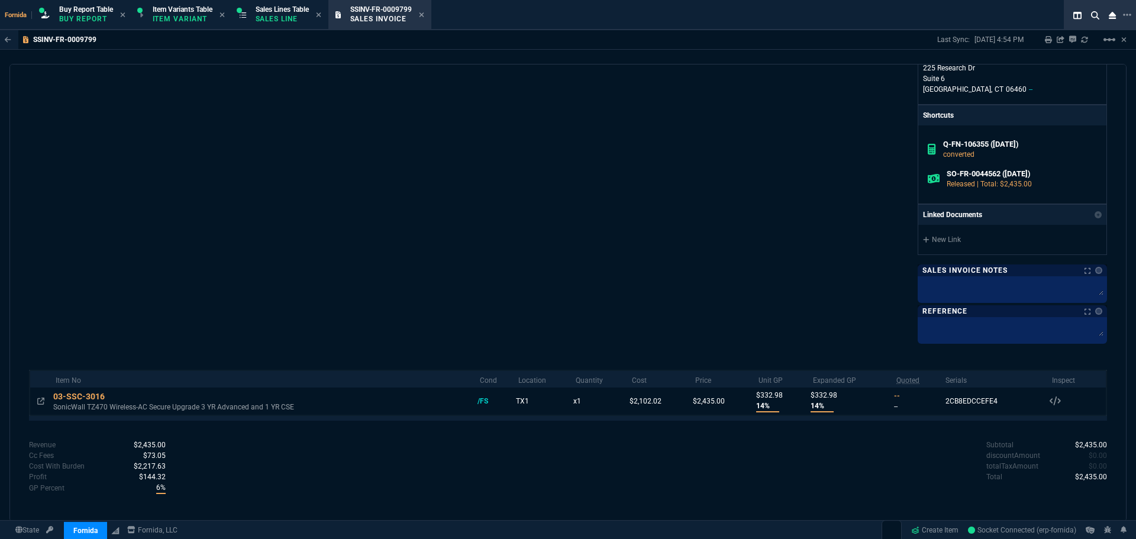
click at [402, 131] on div "Marketplace ID Q-FN-106355 Inv Number SSINV-FR-0009799 Order Number SO-FR-00445…" at bounding box center [298, 10] width 539 height 662
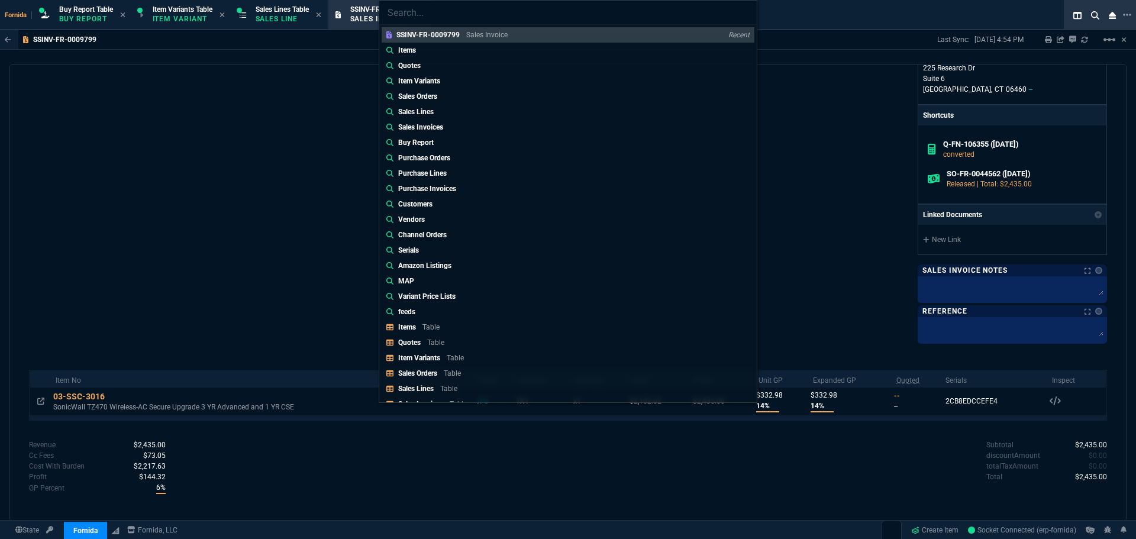
type input "Sales Invoices: SSINV-FR-0009741"
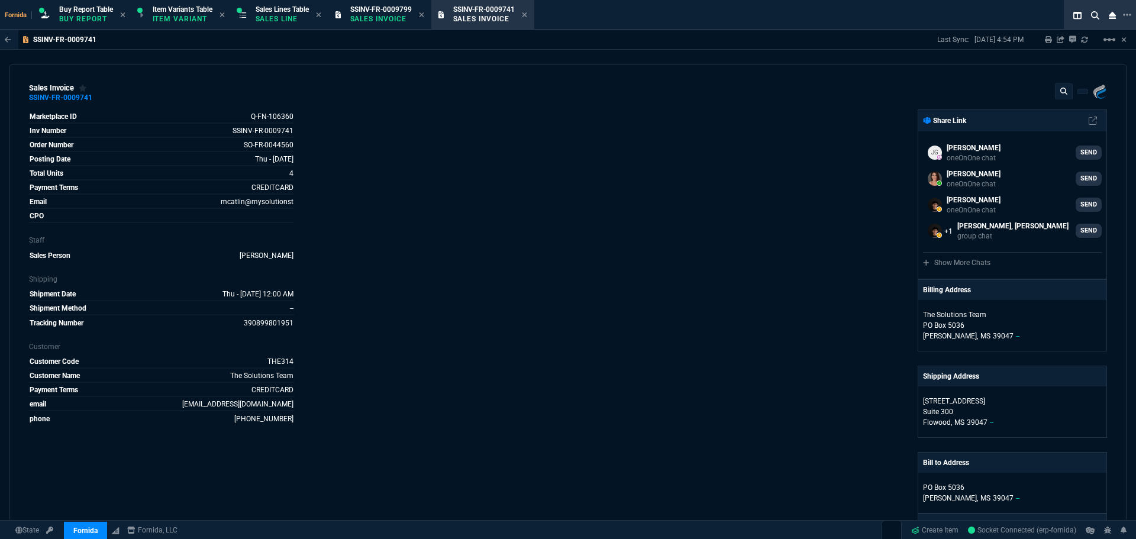
select select "1: BROV"
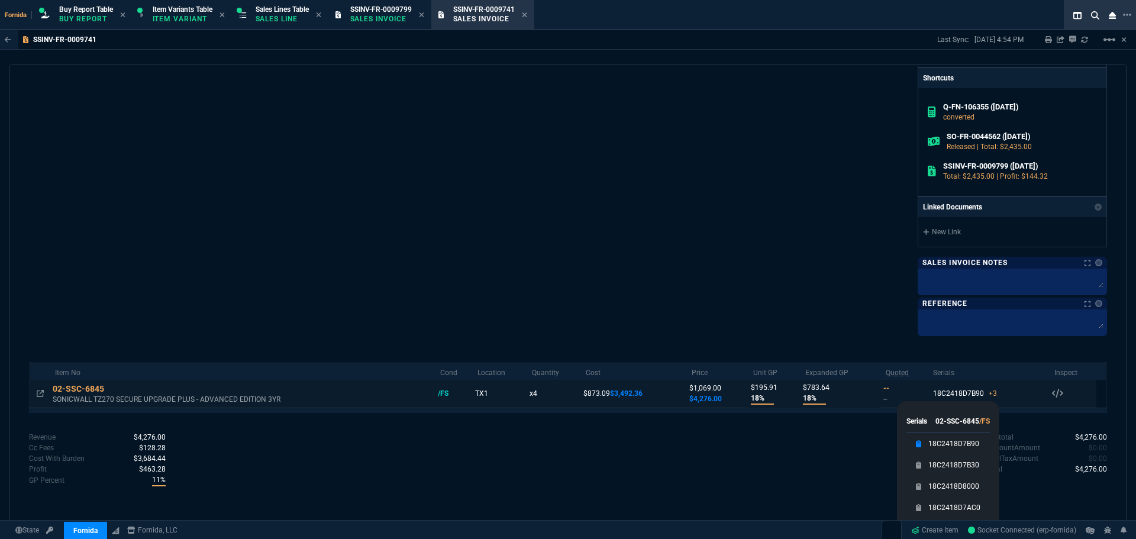
click at [974, 443] on div "18C2418D7B90" at bounding box center [947, 443] width 83 height 21
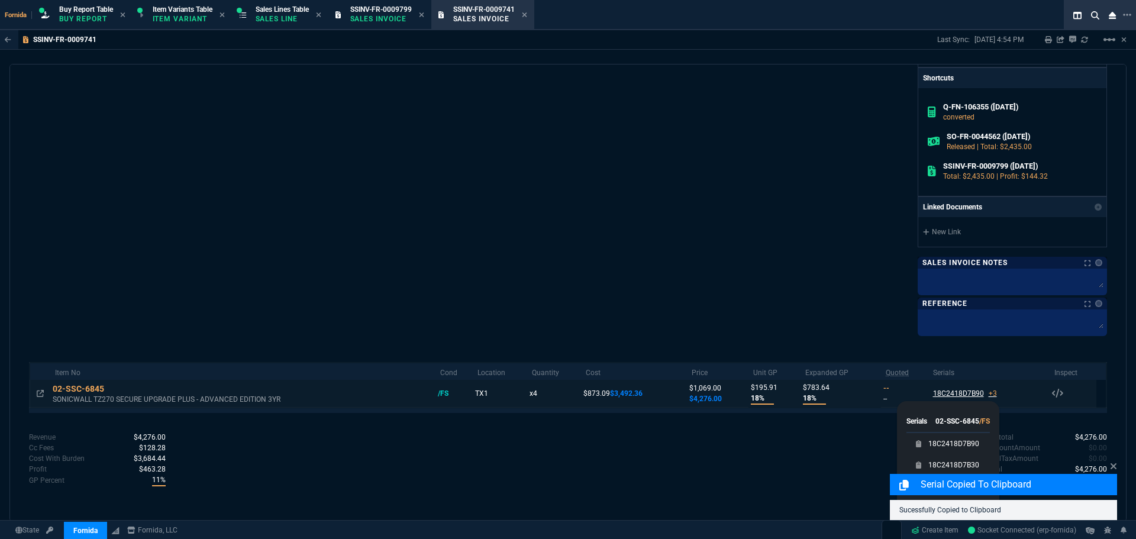
click at [933, 393] on div "18C2418D7B90 +3" at bounding box center [965, 393] width 64 height 11
click at [949, 393] on div "18C2418D7B90 +3" at bounding box center [965, 393] width 64 height 11
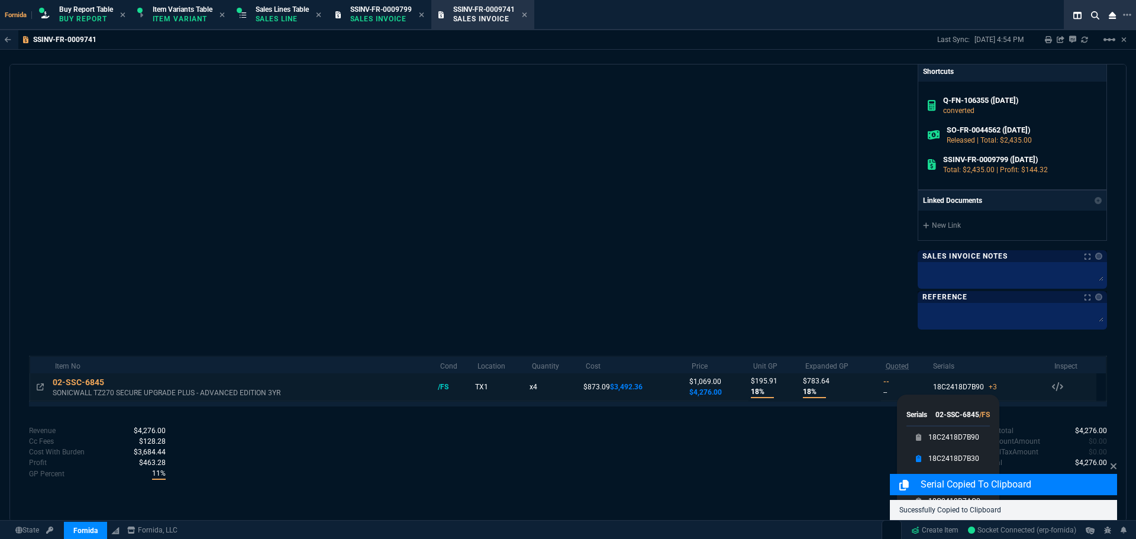
click at [970, 457] on link "18C2418D7B30" at bounding box center [953, 459] width 51 height 12
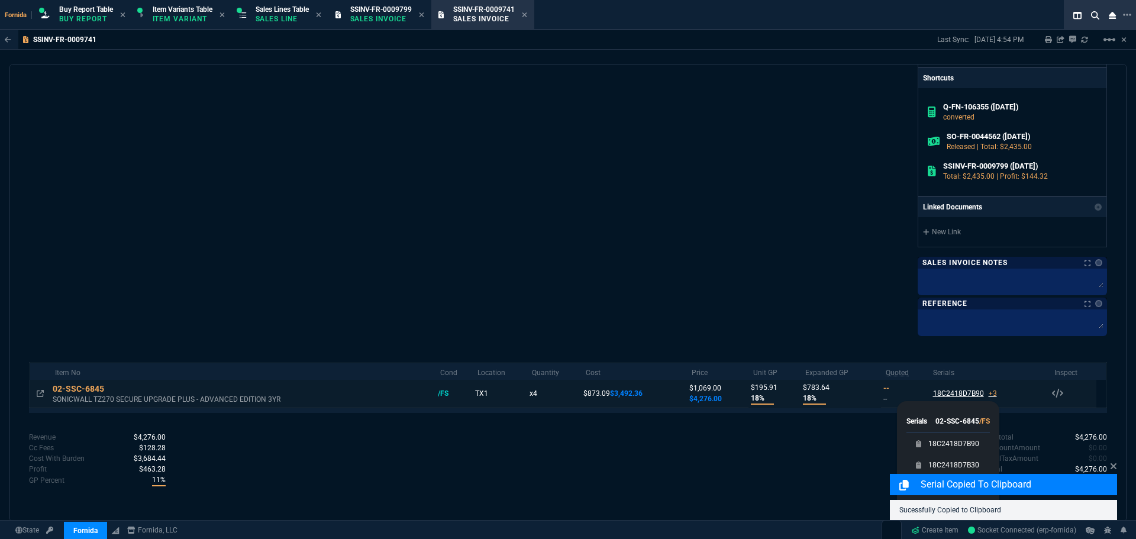
click at [941, 397] on div "18C2418D7B90 +3" at bounding box center [965, 393] width 64 height 11
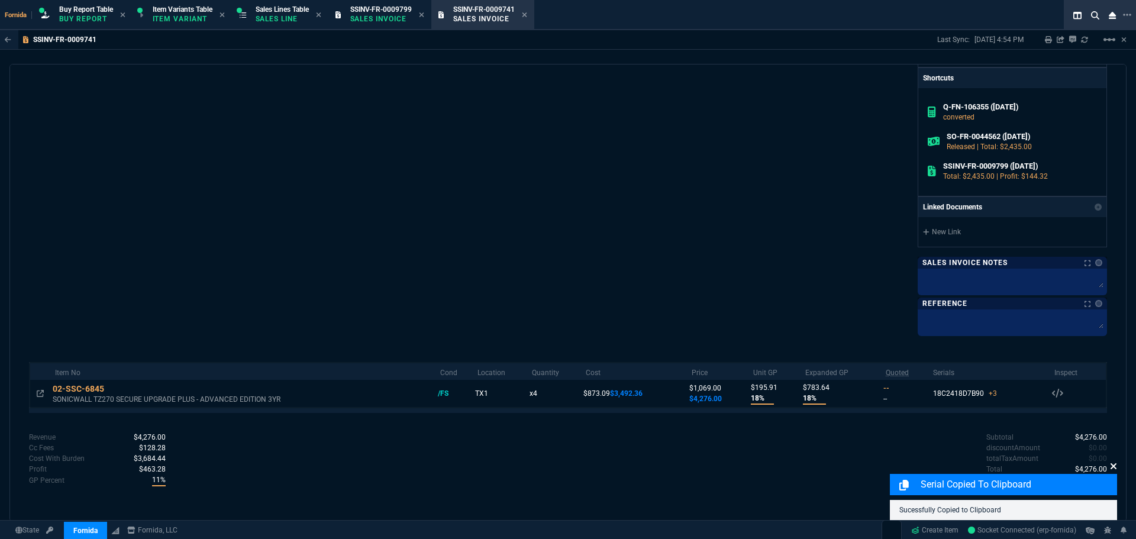
click at [1113, 466] on icon at bounding box center [1113, 466] width 6 height 6
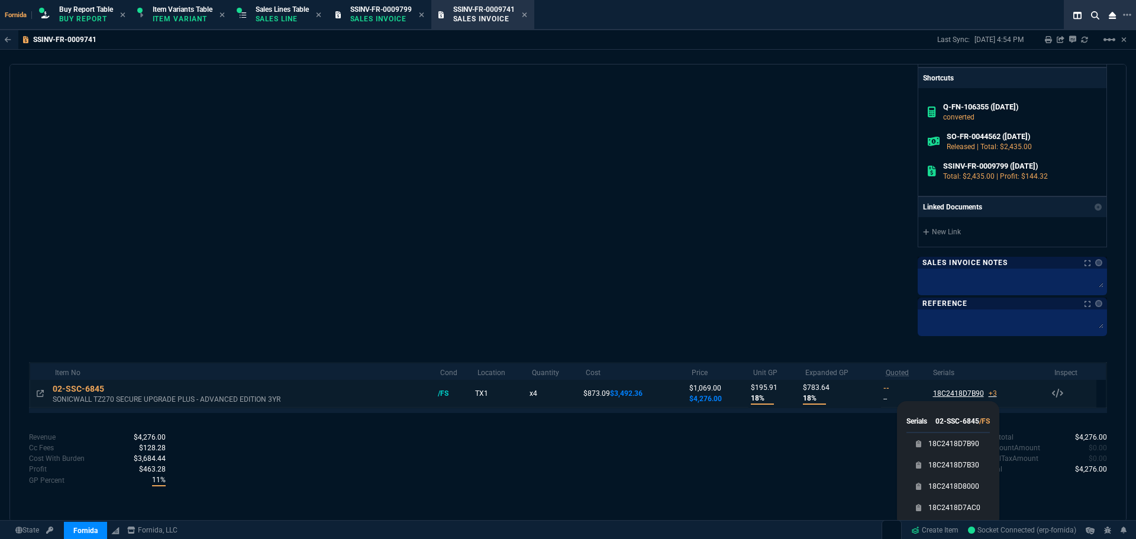
click at [980, 394] on div "18C2418D7B90 +3" at bounding box center [965, 393] width 64 height 11
click at [974, 495] on div "18C2418D8000" at bounding box center [947, 486] width 83 height 21
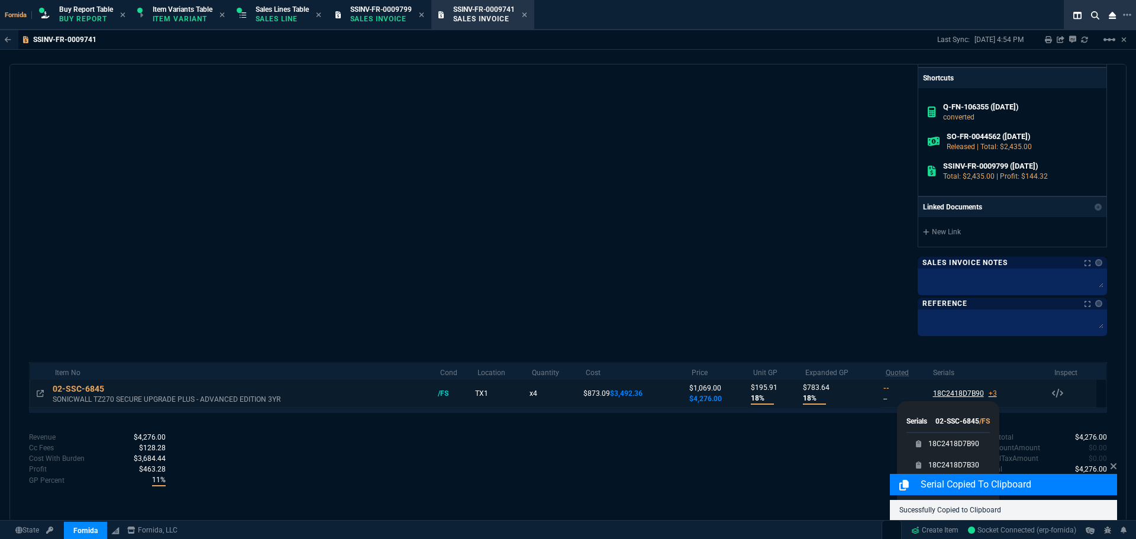
click at [935, 395] on div "18C2418D7B90 +3" at bounding box center [965, 393] width 64 height 11
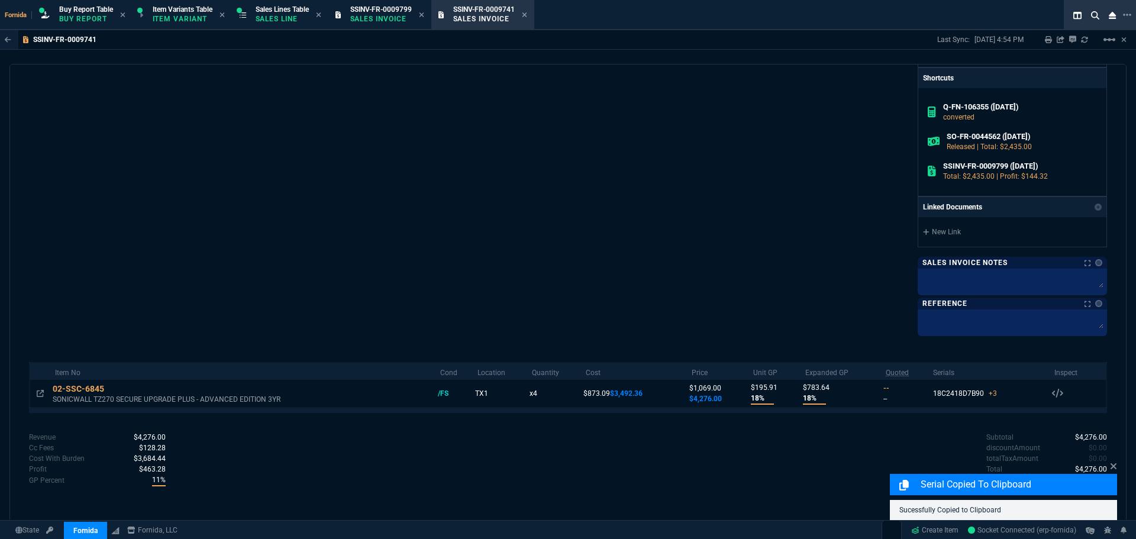
click at [1109, 469] on div "Serial Copied to Clipboard Sucessfully Copied to Clipboard" at bounding box center [1003, 490] width 227 height 60
click at [1114, 469] on icon at bounding box center [1113, 465] width 7 height 9
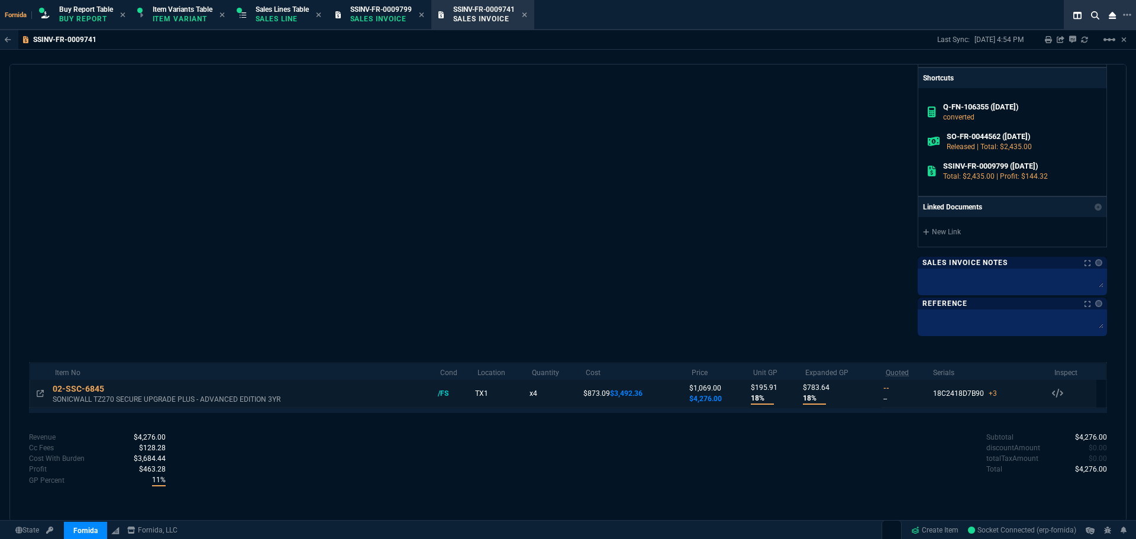
click at [968, 401] on div "18C2418D7B90 +3 Serials 02-SSC-6845 /FS 18C2418D7B90 18C2418D7B30 18C2418D8000 …" at bounding box center [965, 393] width 69 height 15
click at [958, 402] on td "18C2418D7B90 +3 Serials 02-SSC-6845 /FS 18C2418D7B90 18C2418D7B30 18C2418D8000 …" at bounding box center [988, 394] width 121 height 28
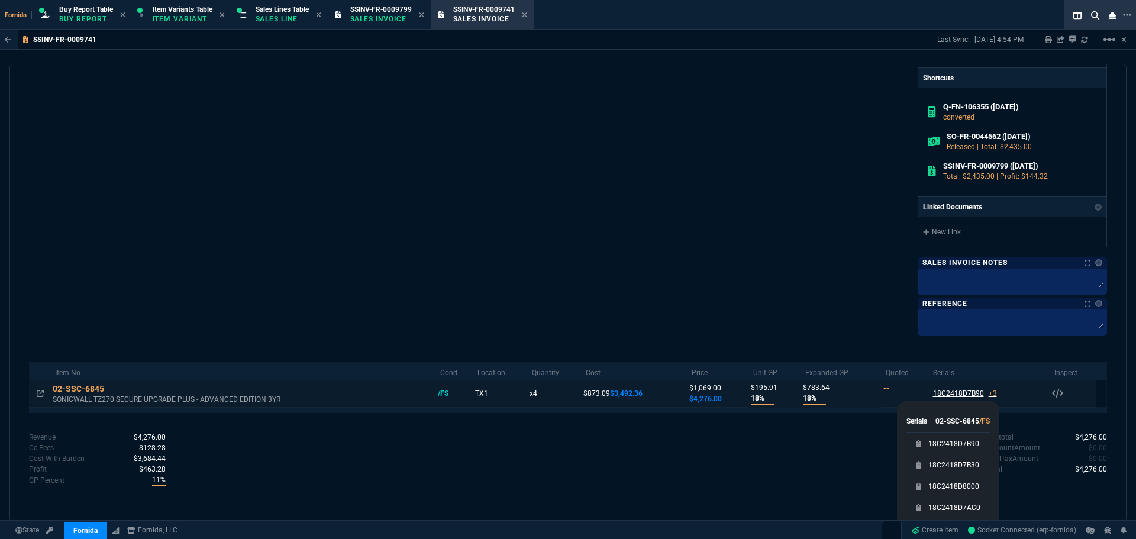
click at [958, 398] on div "18C2418D7B90 +3" at bounding box center [965, 393] width 64 height 11
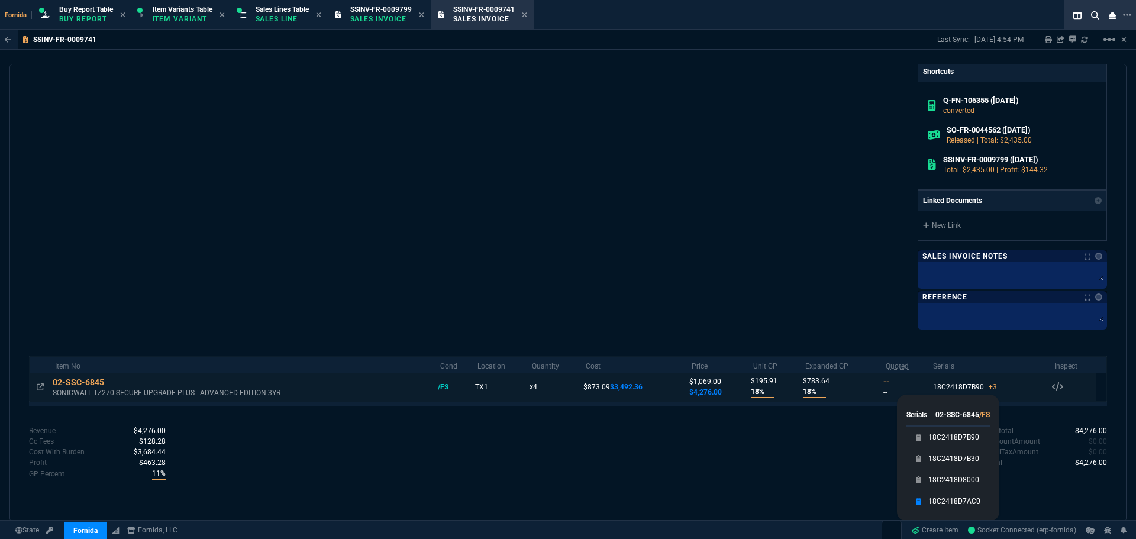
click at [975, 507] on div "18C2418D7AC0" at bounding box center [947, 500] width 83 height 21
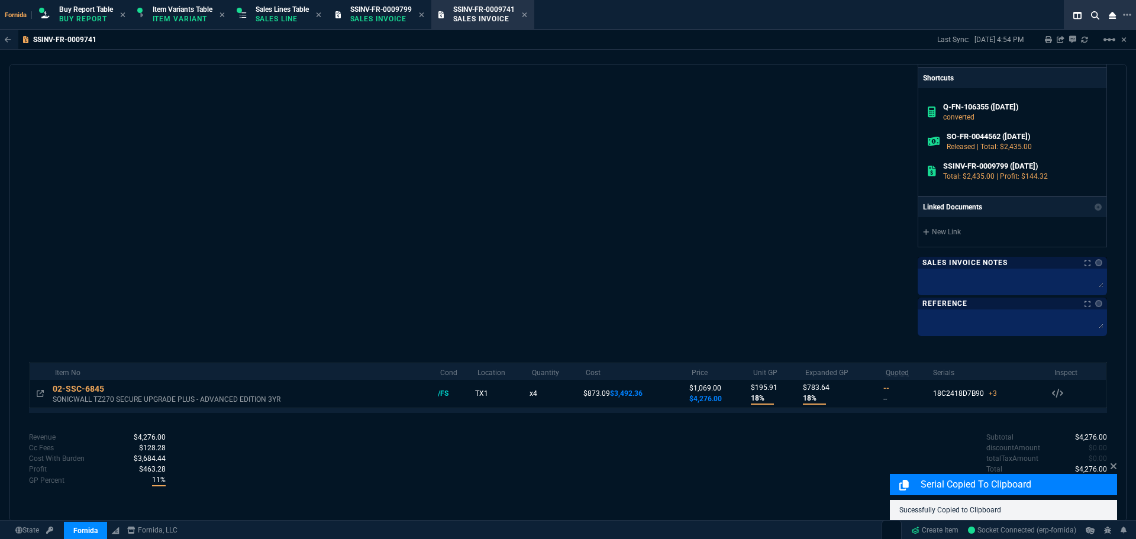
drag, startPoint x: 111, startPoint y: 387, endPoint x: 35, endPoint y: 304, distance: 113.1
click at [111, 387] on icon at bounding box center [112, 389] width 7 height 7
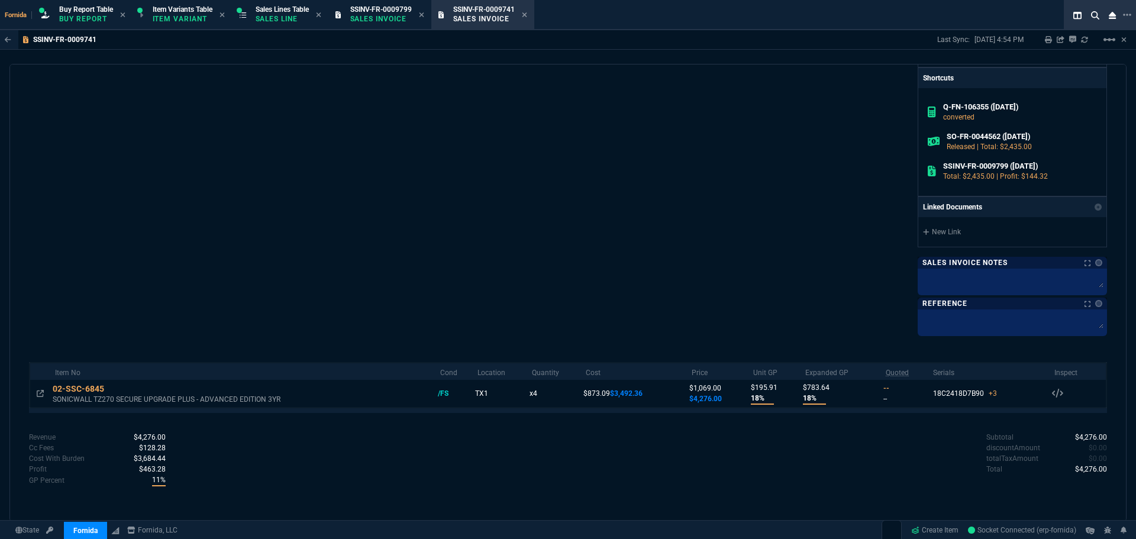
click at [424, 15] on icon at bounding box center [421, 14] width 5 height 7
click at [424, 14] on icon at bounding box center [421, 14] width 5 height 5
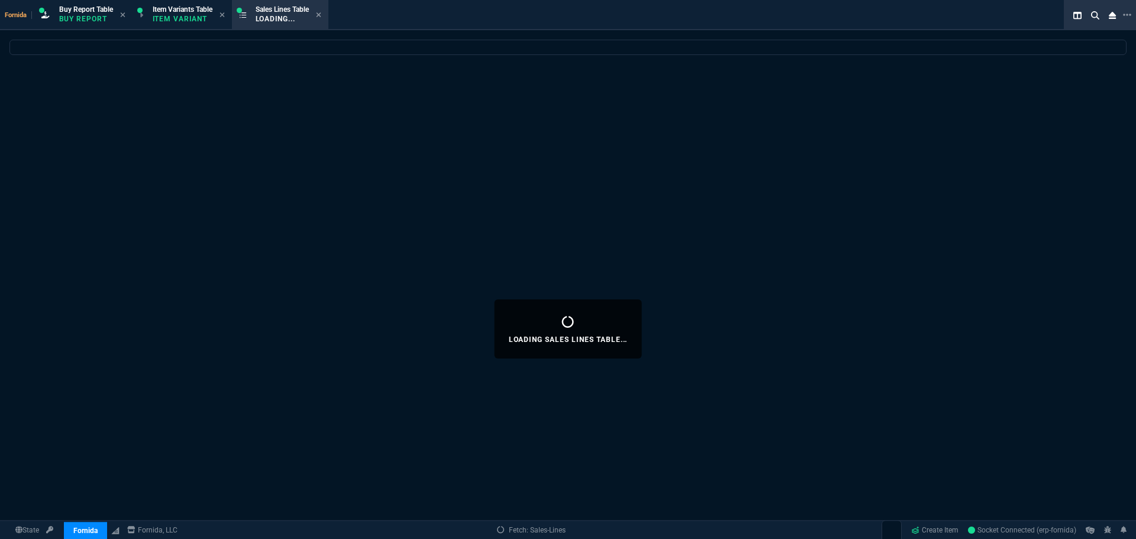
select select
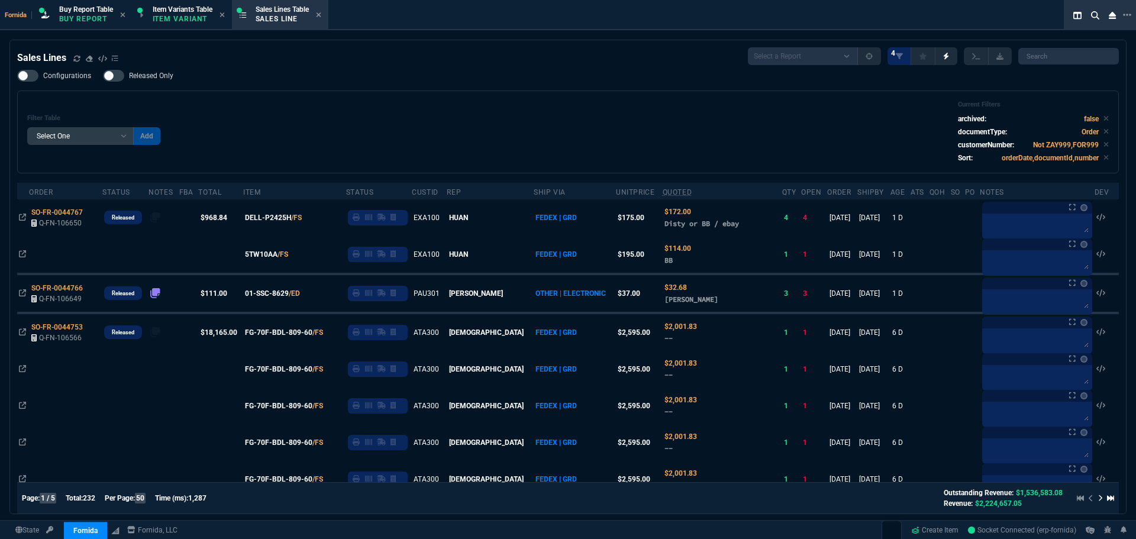
click at [415, 145] on div "Filter Table Select One Add Filter () Age () ATS () Cond (itemVariantCode) Cust…" at bounding box center [567, 132] width 1081 height 63
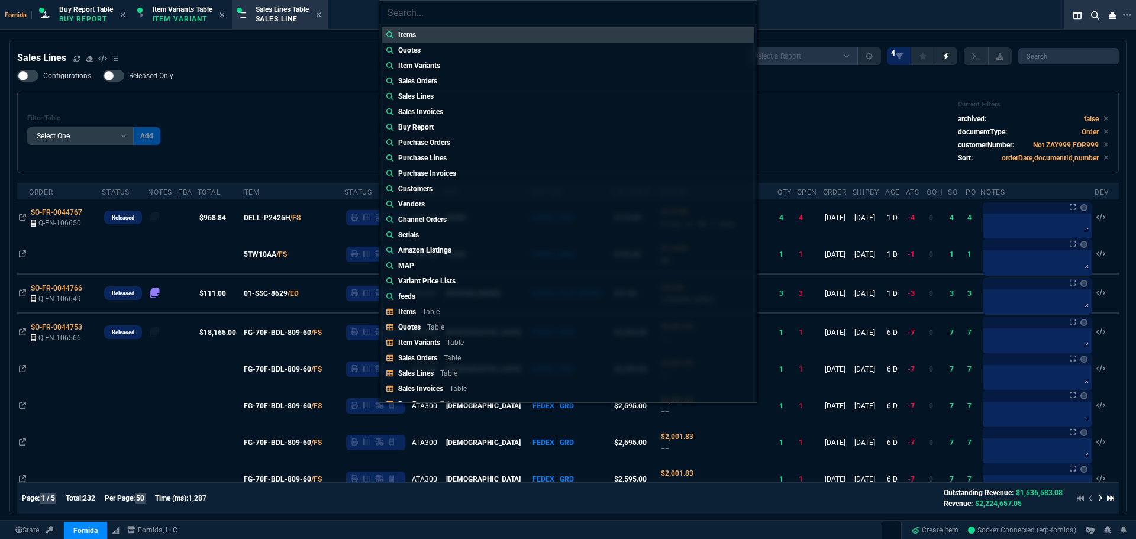
type input "Sales Invoices: SSINV-FR-0009740"
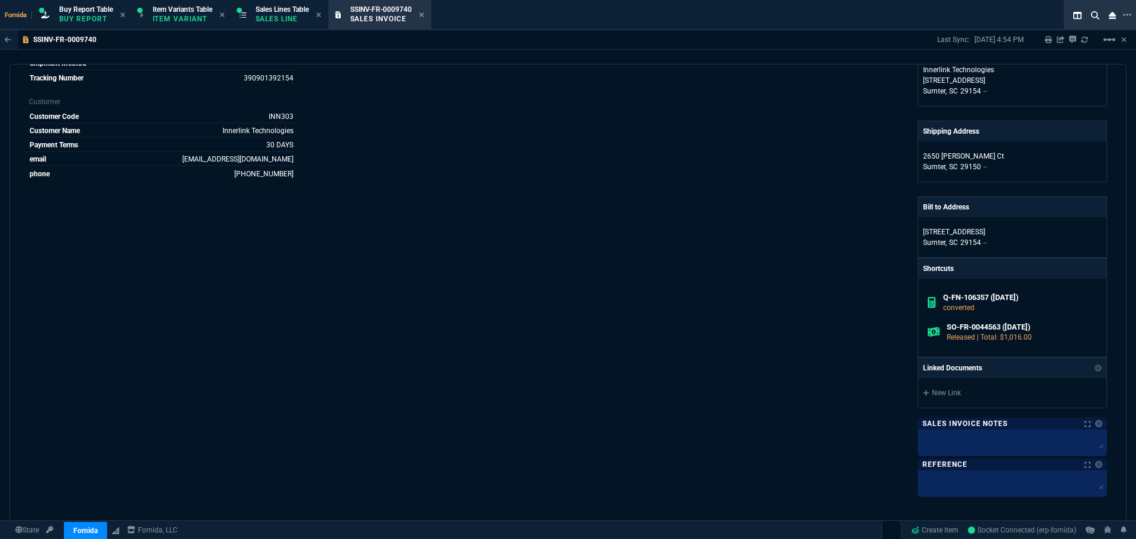
scroll to position [355, 0]
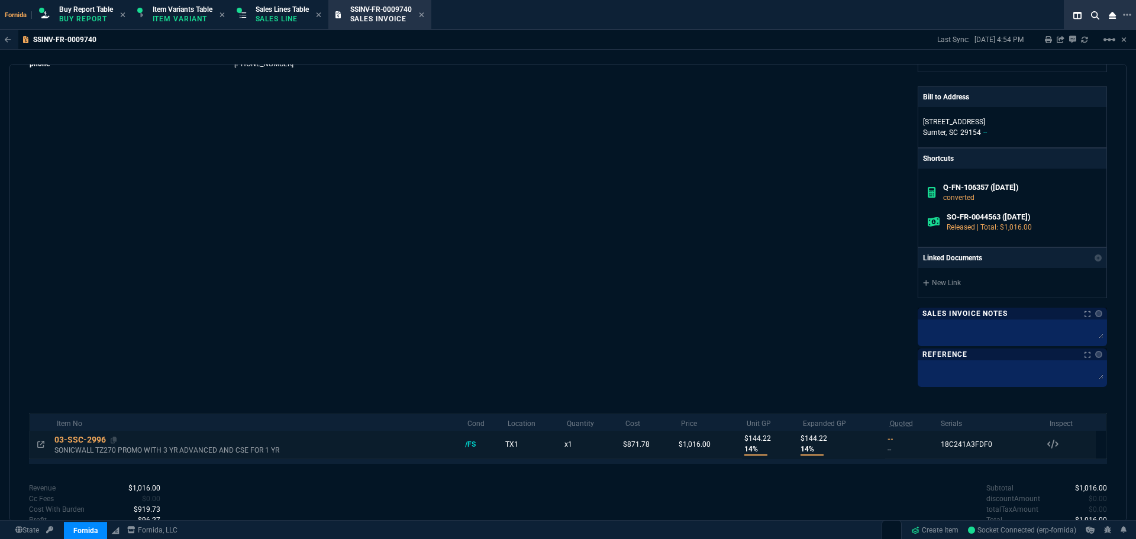
drag, startPoint x: 114, startPoint y: 441, endPoint x: 130, endPoint y: 435, distance: 16.5
click at [114, 441] on icon at bounding box center [114, 440] width 7 height 7
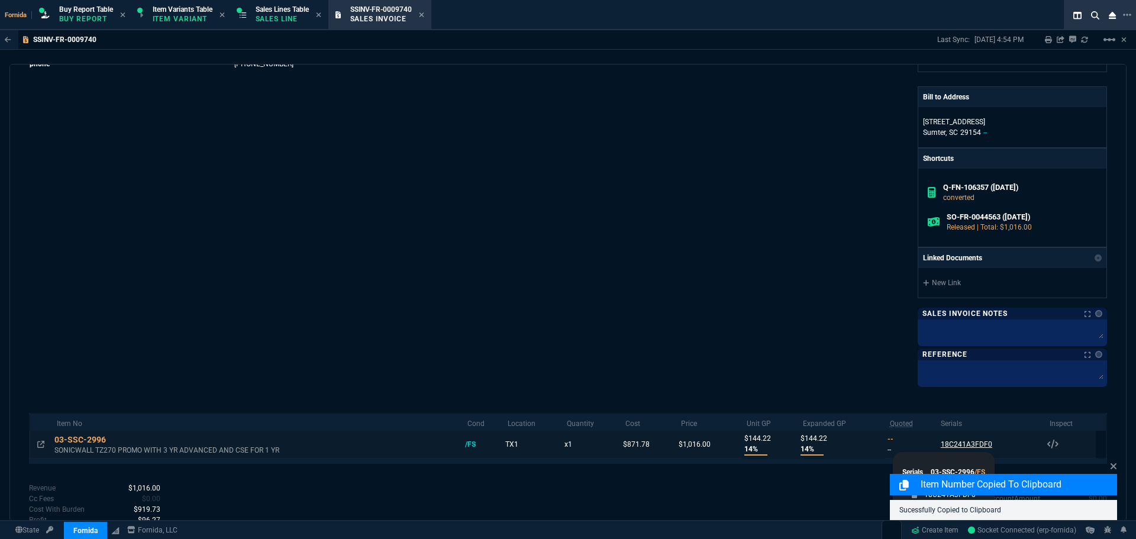
click at [951, 440] on div "18C241A3FDF0" at bounding box center [966, 444] width 51 height 11
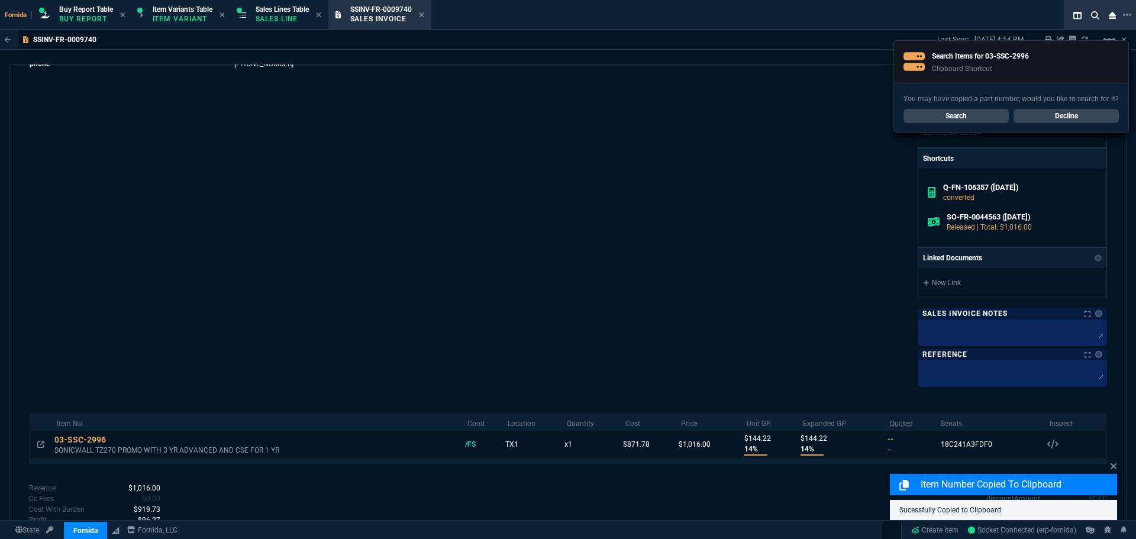
click at [1117, 466] on div "Sales Invoice SSINV-FR-0009740 Fornida, LLC 2609 Technology Dr Suite 300 Plano,…" at bounding box center [567, 293] width 1117 height 458
drag, startPoint x: 979, startPoint y: 447, endPoint x: 70, endPoint y: 382, distance: 911.0
click at [979, 446] on div "18C241A3FDF0" at bounding box center [966, 444] width 51 height 11
click at [1117, 469] on div "Sales Invoice SSINV-FR-0009740 Fornida, LLC 2609 Technology Dr Suite 300 Plano,…" at bounding box center [567, 293] width 1117 height 458
click at [1116, 466] on icon at bounding box center [1113, 465] width 7 height 9
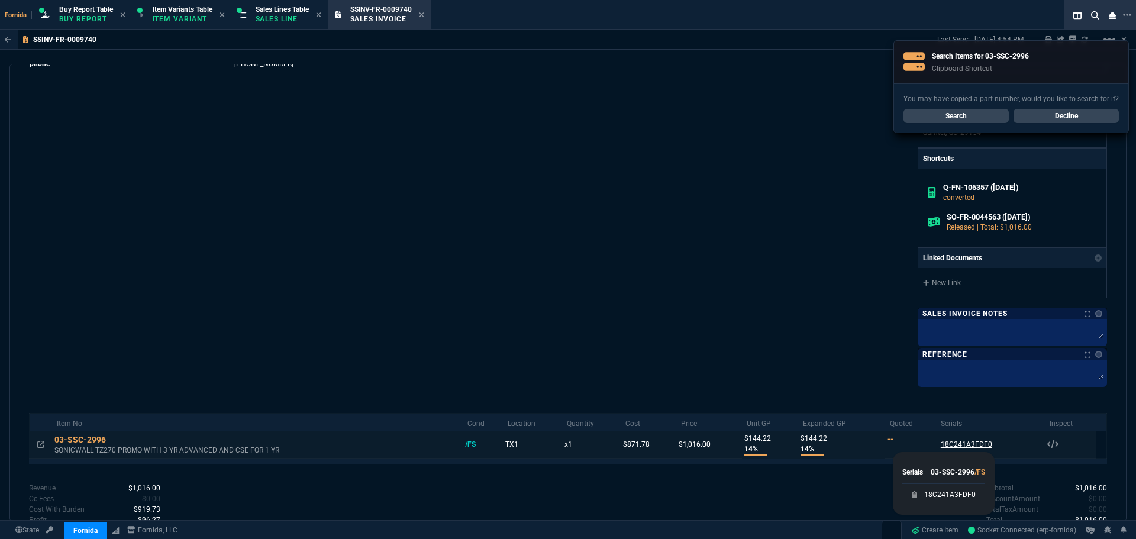
click at [984, 447] on div "18C241A3FDF0" at bounding box center [966, 444] width 51 height 11
click at [965, 492] on link "18C241A3FDF0" at bounding box center [949, 495] width 51 height 12
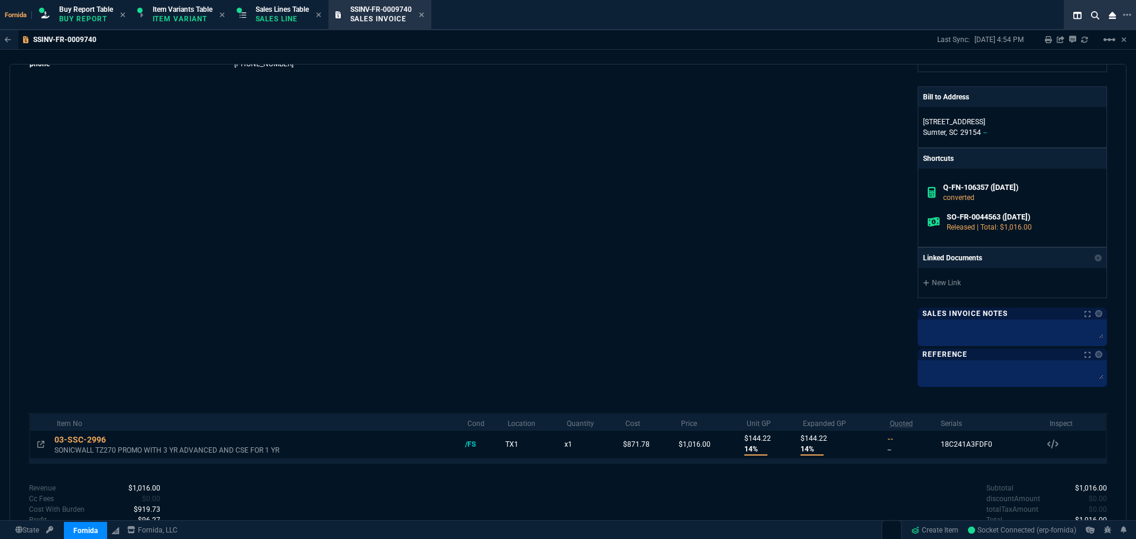
click at [473, 145] on div "Marketplace ID Q-FN-106357 Inv Number SSINV-FR-0009740 Order Number SO-FR-00445…" at bounding box center [298, 69] width 539 height 630
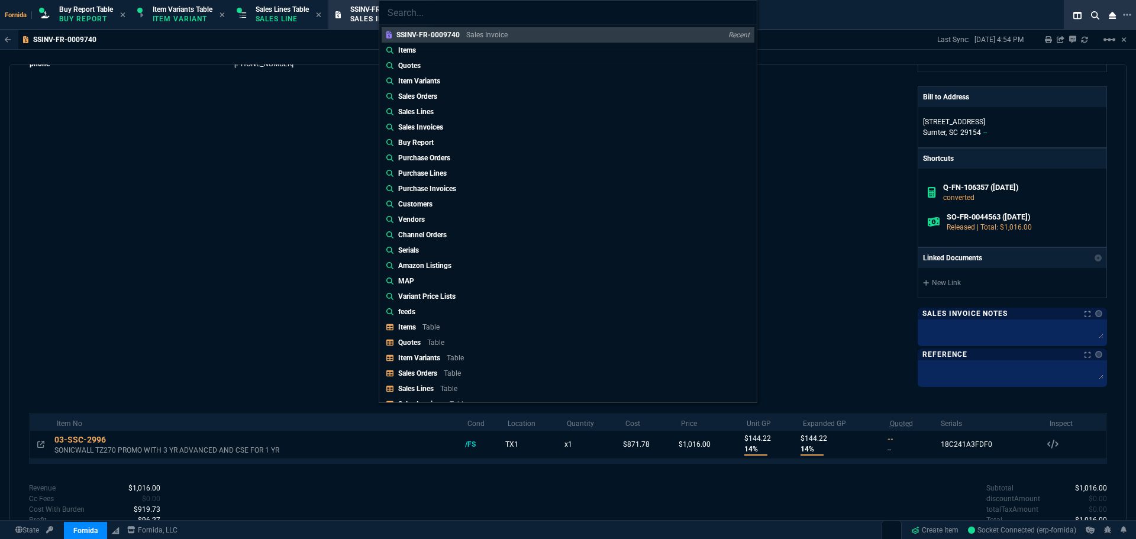
type input "Sales Invoices: SSINV-FR-0009709"
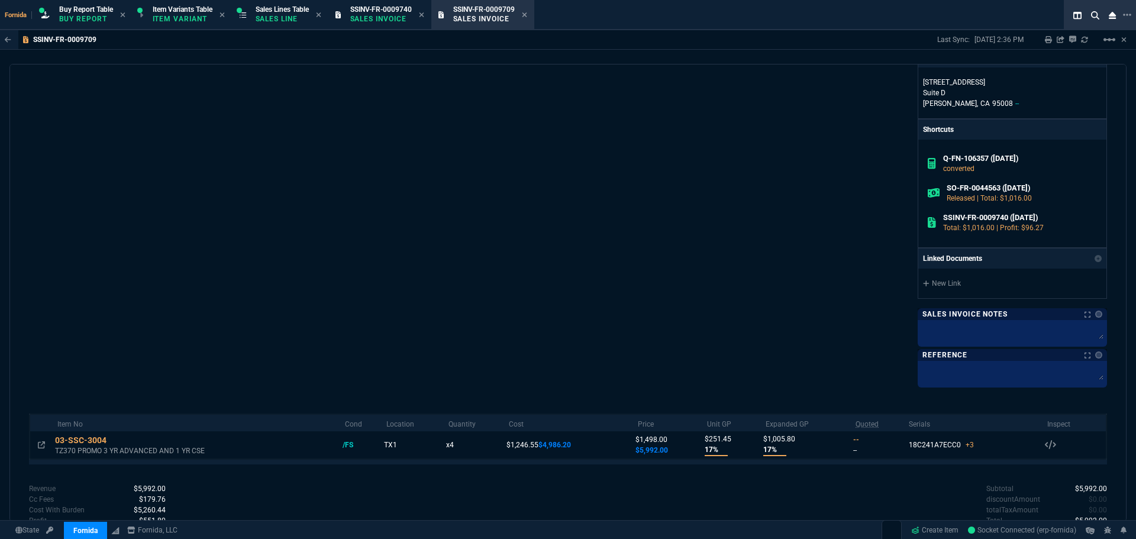
scroll to position [467, 0]
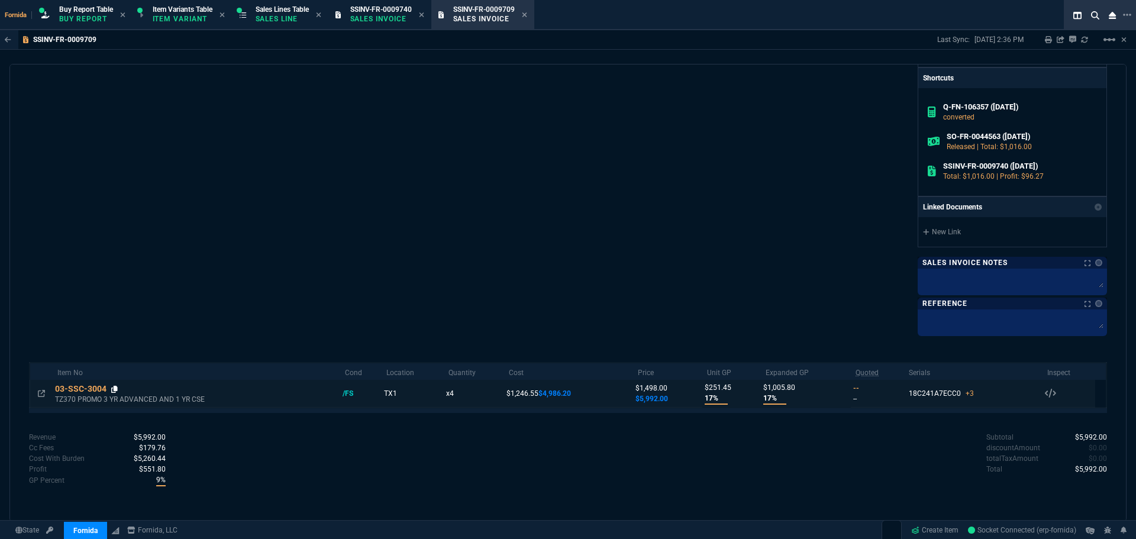
click at [112, 390] on div "03-SSC-3004" at bounding box center [196, 389] width 283 height 12
click at [115, 393] on fa-icon at bounding box center [114, 389] width 7 height 8
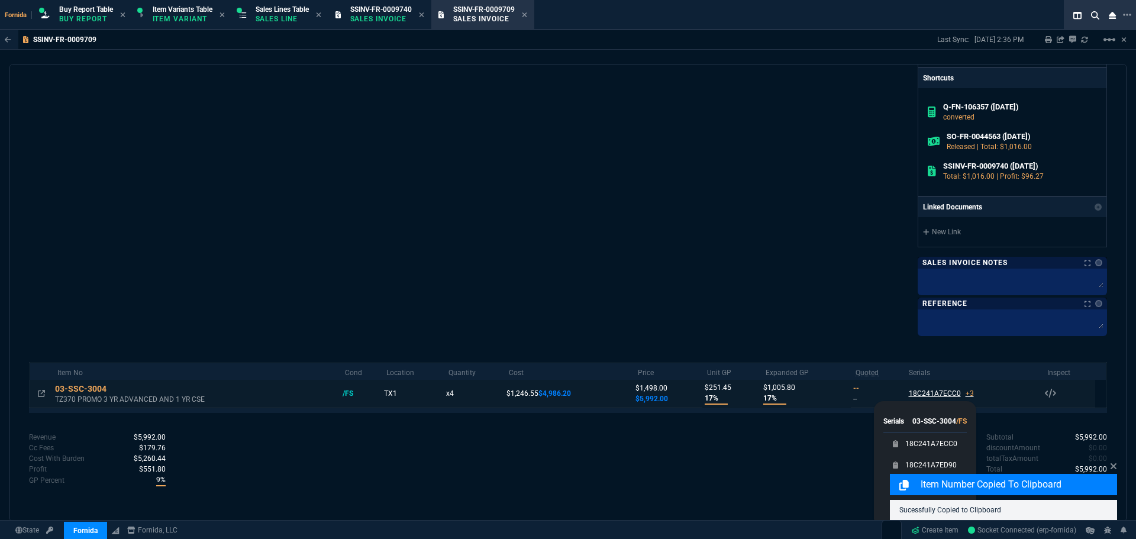
click at [952, 396] on div "18C241A7ECC0 +3" at bounding box center [941, 393] width 65 height 11
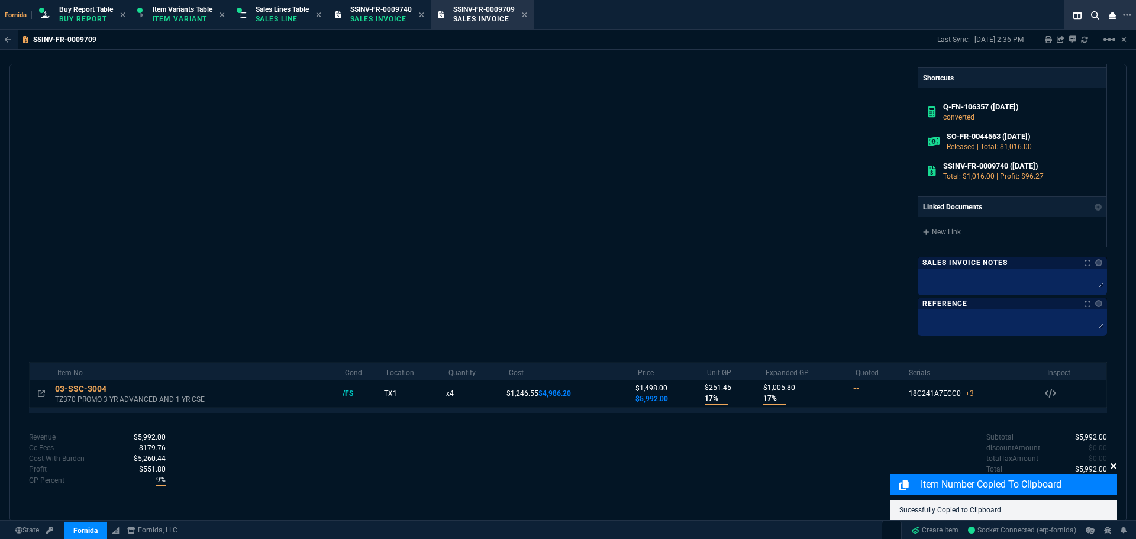
click at [1113, 466] on icon at bounding box center [1113, 466] width 6 height 6
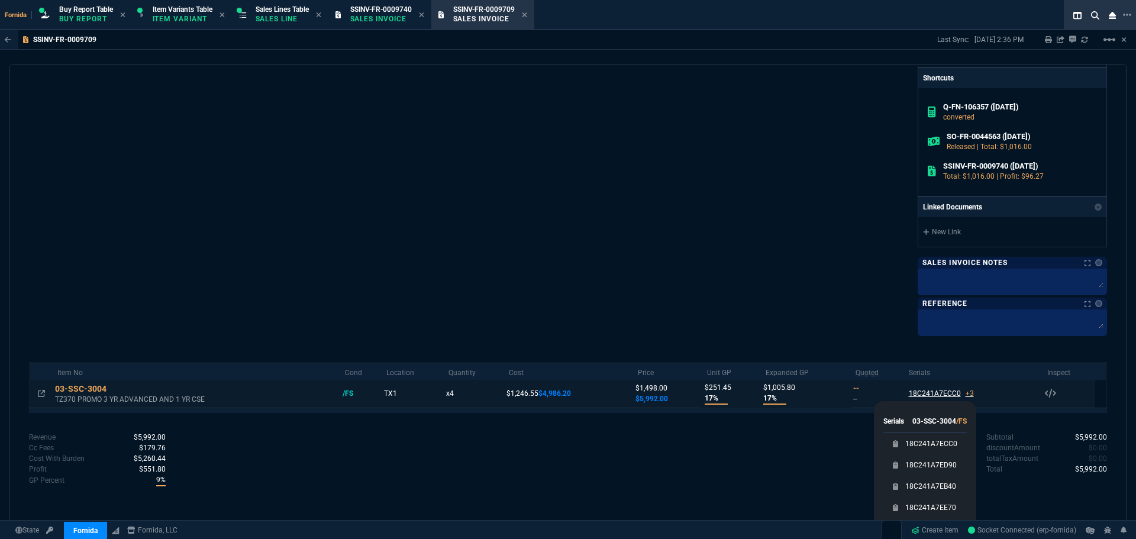
click at [935, 397] on div "18C241A7ECC0 +3" at bounding box center [941, 393] width 65 height 11
drag, startPoint x: 941, startPoint y: 443, endPoint x: 929, endPoint y: 440, distance: 12.2
click at [941, 444] on link "18C241A7ECC0" at bounding box center [931, 444] width 52 height 12
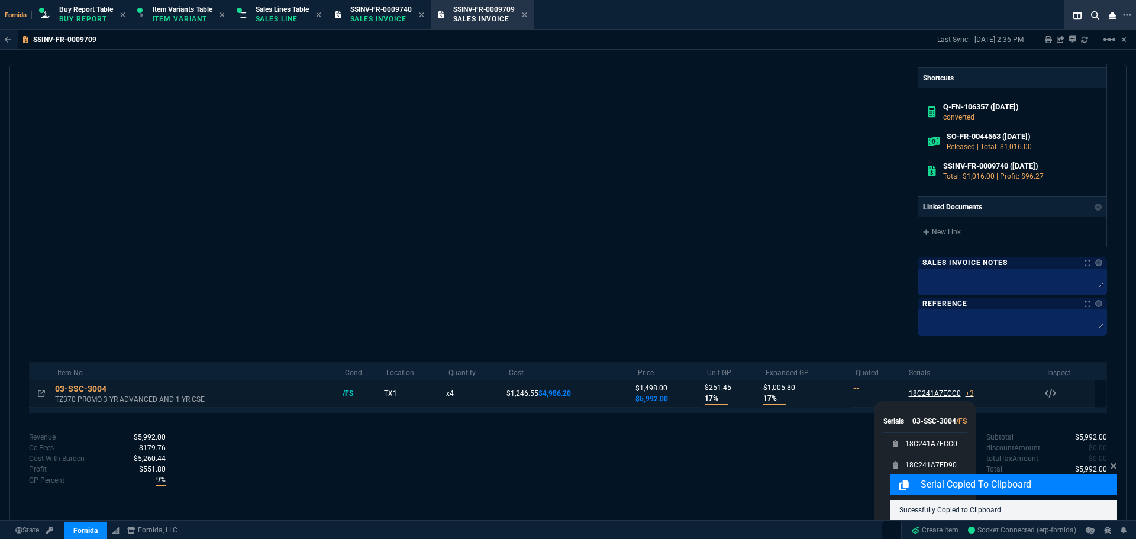
click at [923, 395] on div "18C241A7ECC0 +3" at bounding box center [941, 393] width 65 height 11
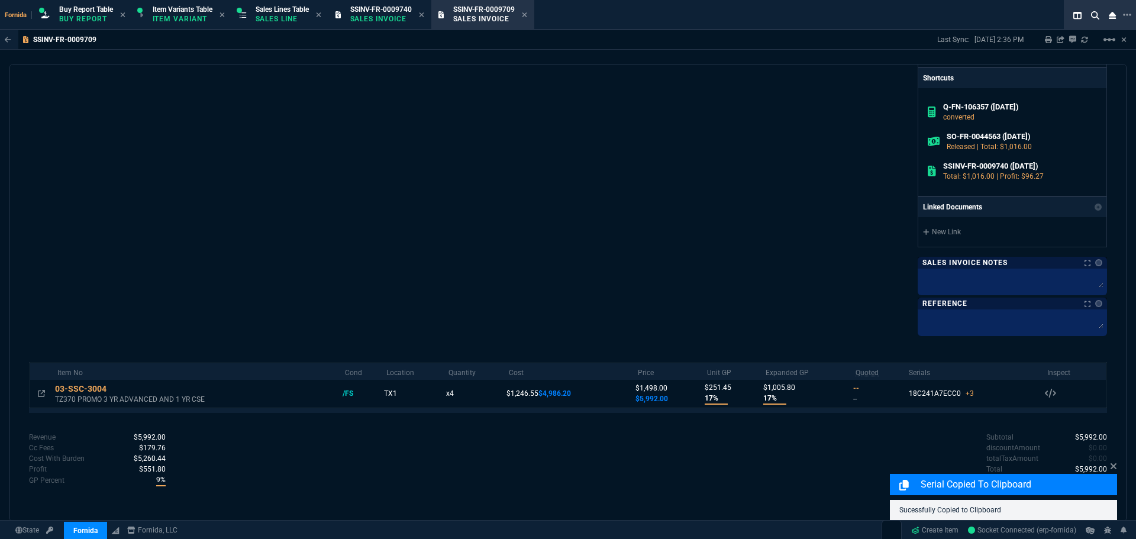
click at [944, 461] on div "Serial Copied to Clipboard Sucessfully Copied to Clipboard" at bounding box center [1003, 490] width 227 height 60
click at [1113, 466] on icon at bounding box center [1113, 466] width 6 height 6
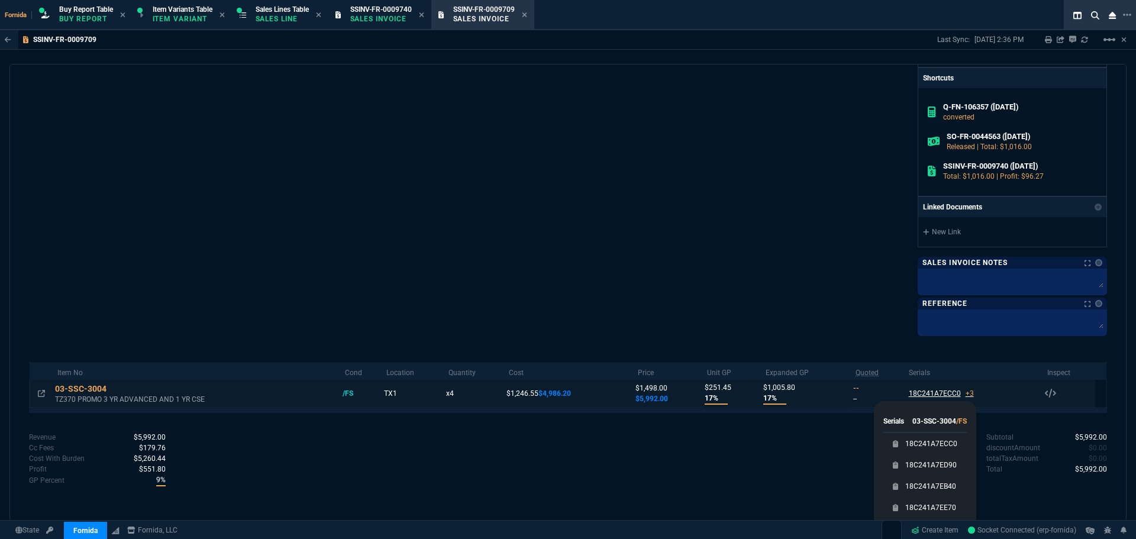
click at [919, 393] on div "18C241A7ECC0 +3" at bounding box center [941, 393] width 65 height 11
drag, startPoint x: 924, startPoint y: 464, endPoint x: 53, endPoint y: 398, distance: 873.9
click at [923, 464] on link "18C241A7ED90" at bounding box center [930, 465] width 51 height 12
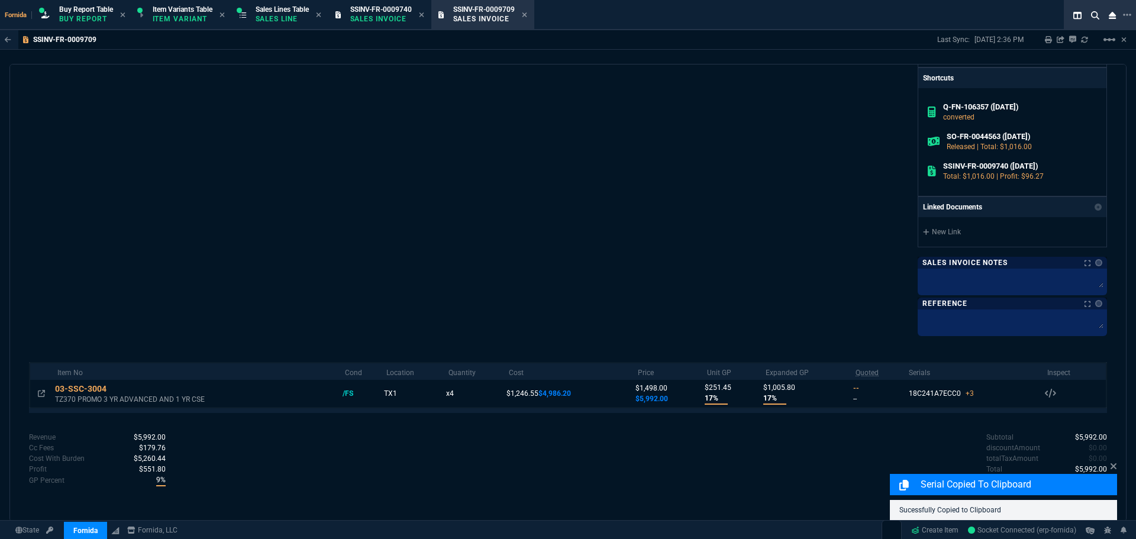
drag, startPoint x: 1112, startPoint y: 470, endPoint x: 1039, endPoint y: 447, distance: 76.3
click at [1112, 470] on icon at bounding box center [1113, 465] width 7 height 9
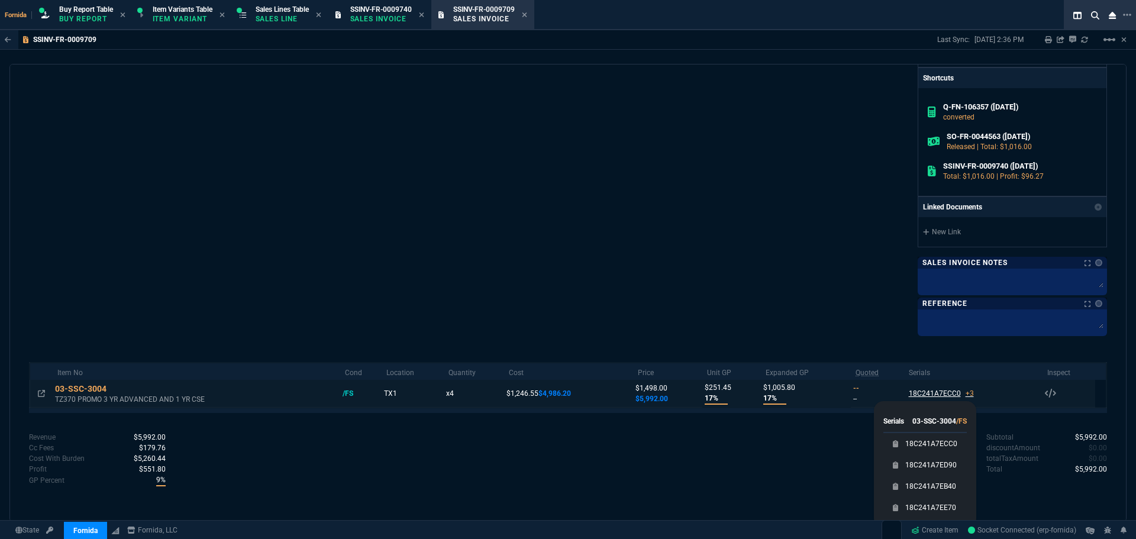
click at [950, 395] on div "18C241A7ECC0 +3" at bounding box center [941, 393] width 65 height 11
click at [939, 491] on link "18C241A7EB40" at bounding box center [930, 486] width 51 height 12
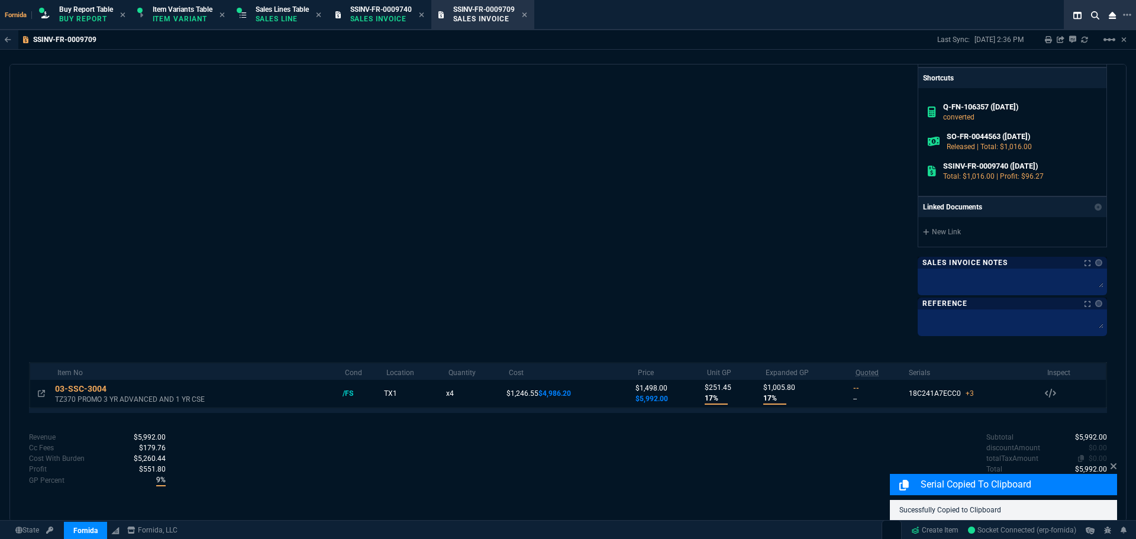
drag, startPoint x: 1114, startPoint y: 464, endPoint x: 1087, endPoint y: 460, distance: 27.0
click at [1114, 464] on icon at bounding box center [1113, 465] width 7 height 9
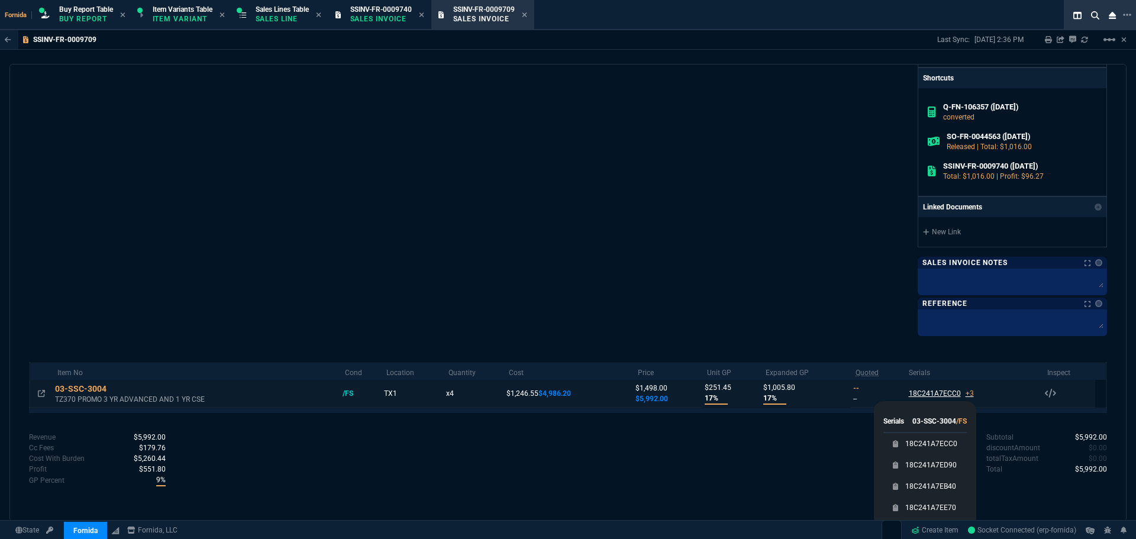
click at [922, 392] on div "18C241A7ECC0 +3" at bounding box center [941, 393] width 65 height 11
click at [947, 515] on div "18C241A7EE70" at bounding box center [924, 507] width 83 height 21
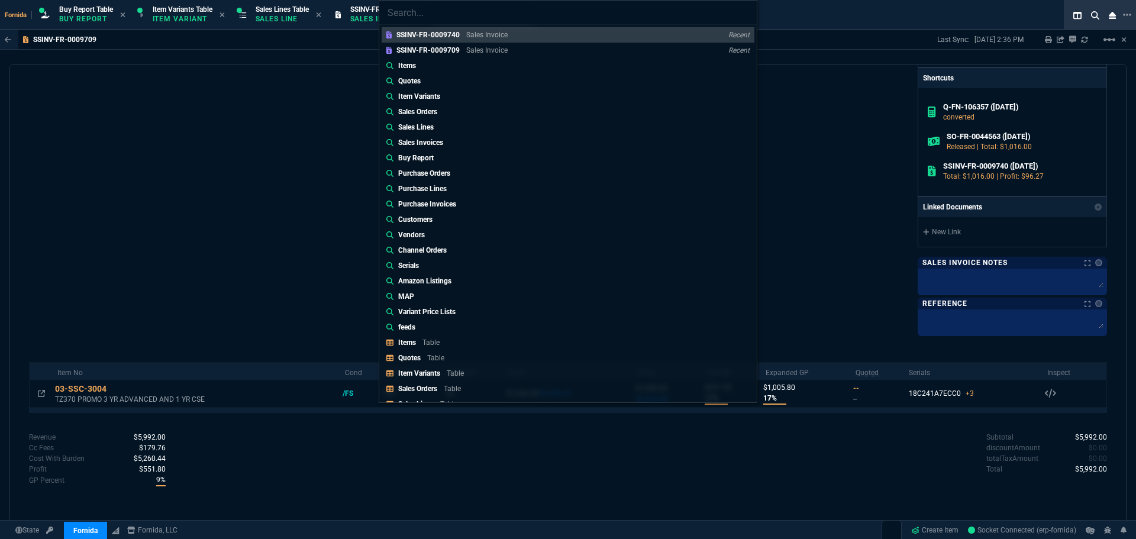
type input "Sales Invoices: SSINV-FR-0009702"
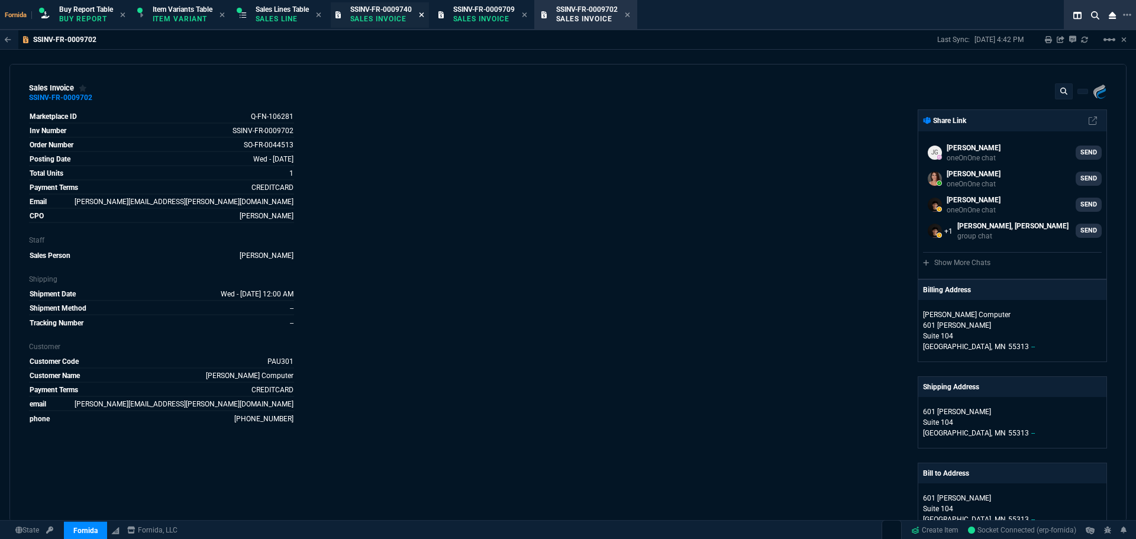
click at [424, 20] on nx-icon at bounding box center [421, 15] width 5 height 9
click at [424, 18] on icon at bounding box center [421, 14] width 5 height 7
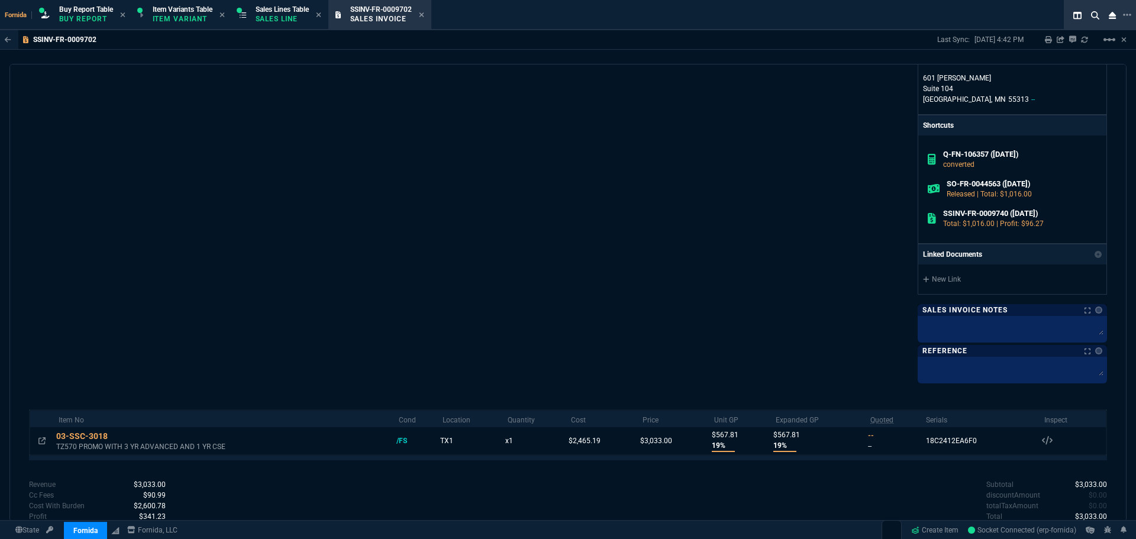
scroll to position [460, 0]
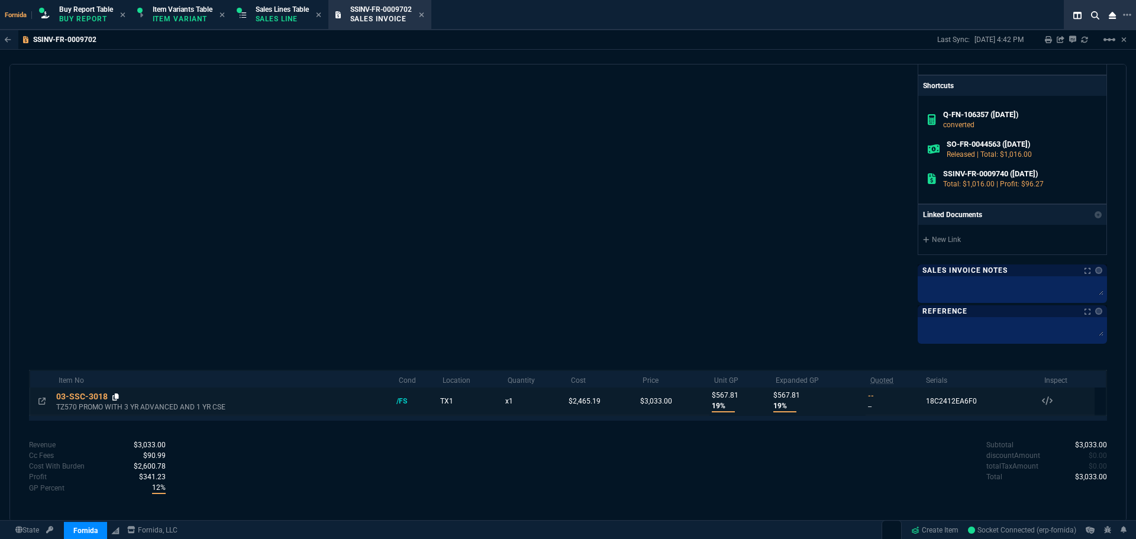
click at [114, 397] on icon at bounding box center [115, 396] width 7 height 7
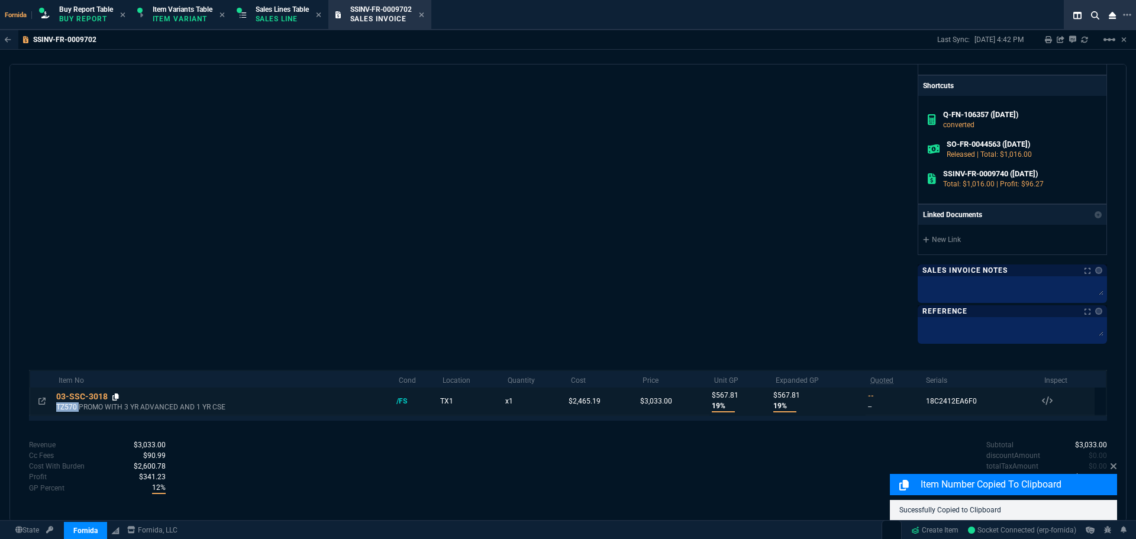
click at [114, 398] on icon at bounding box center [115, 396] width 7 height 7
copy p "TZ570"
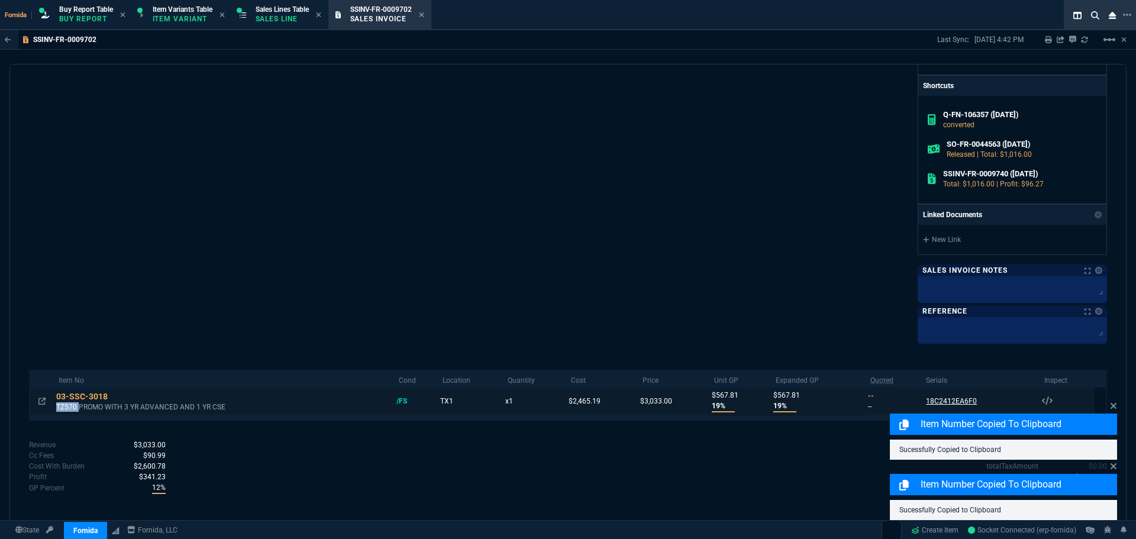
click at [956, 395] on div "18C2412EA6F0 Serials 03-SSC-3018 /FS 18C2412EA6F0" at bounding box center [951, 400] width 56 height 15
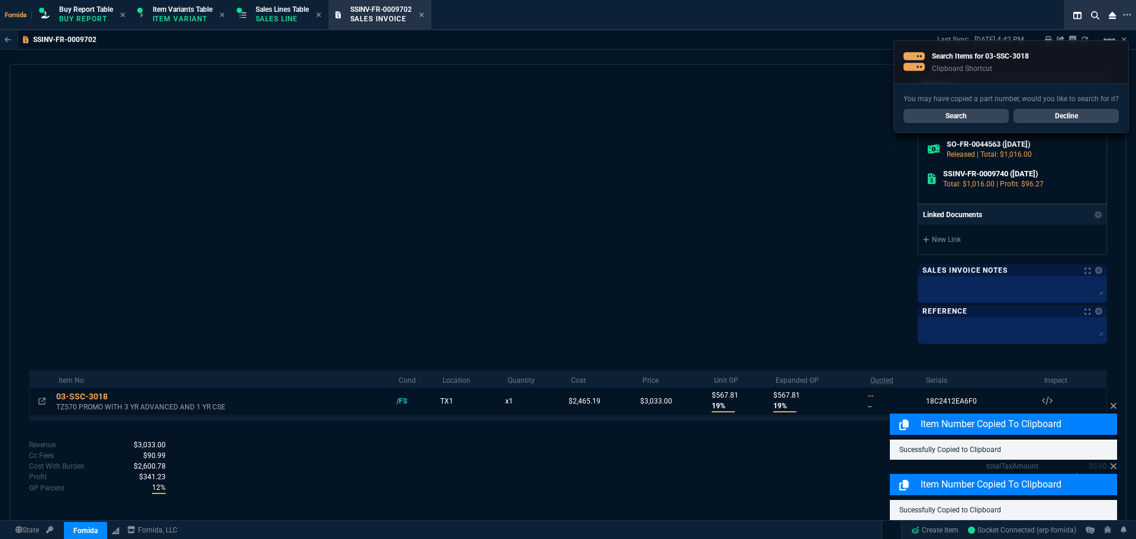
click at [1117, 405] on div "Sales Invoice SSINV-FR-0009702 Fornida, LLC 2609 Technology Dr Suite 300 Plano,…" at bounding box center [567, 293] width 1117 height 458
click at [1114, 405] on icon at bounding box center [1113, 406] width 6 height 6
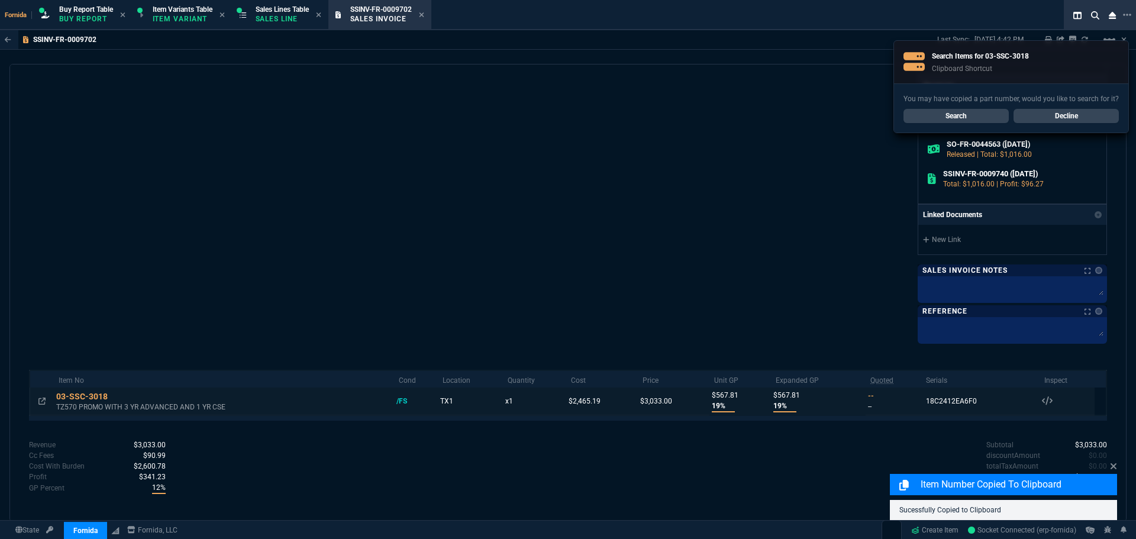
click at [964, 396] on div "18C2412EA6F0 Serials 03-SSC-3018 /FS 18C2412EA6F0" at bounding box center [951, 400] width 56 height 15
click at [964, 406] on div "18C2412EA6F0" at bounding box center [951, 401] width 51 height 11
click at [954, 446] on div "18C2412EA6F0" at bounding box center [928, 451] width 82 height 21
